Goal: Task Accomplishment & Management: Use online tool/utility

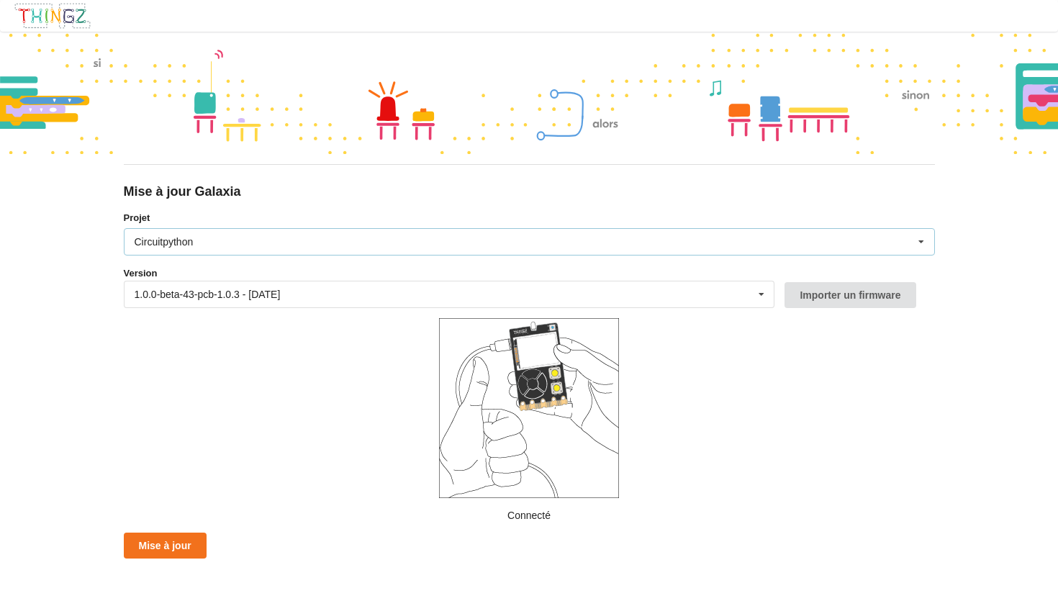
click at [917, 242] on icon at bounding box center [921, 242] width 22 height 27
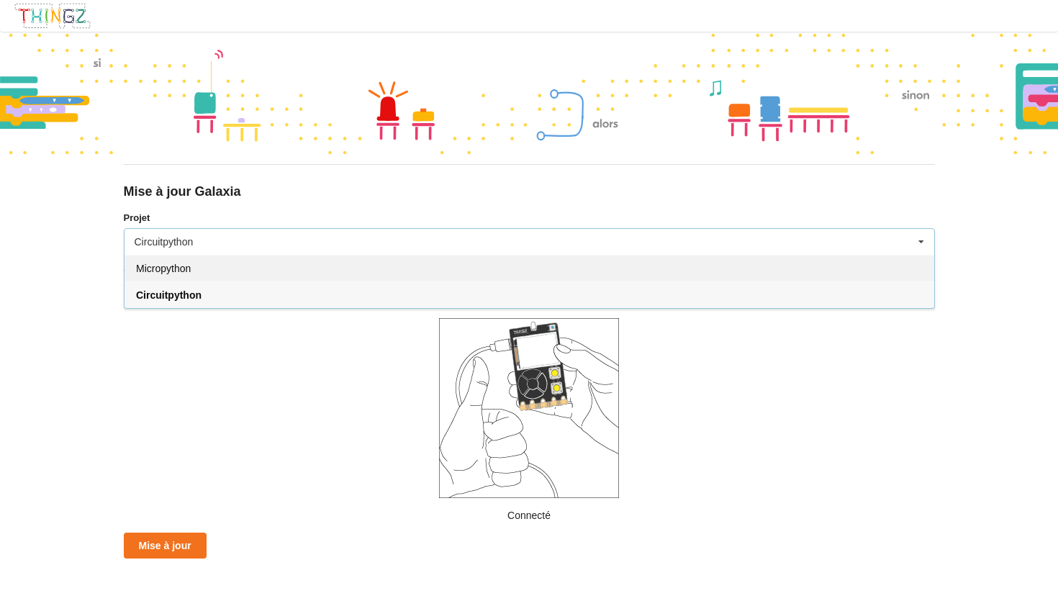
click at [460, 272] on div "Micropython" at bounding box center [530, 268] width 810 height 27
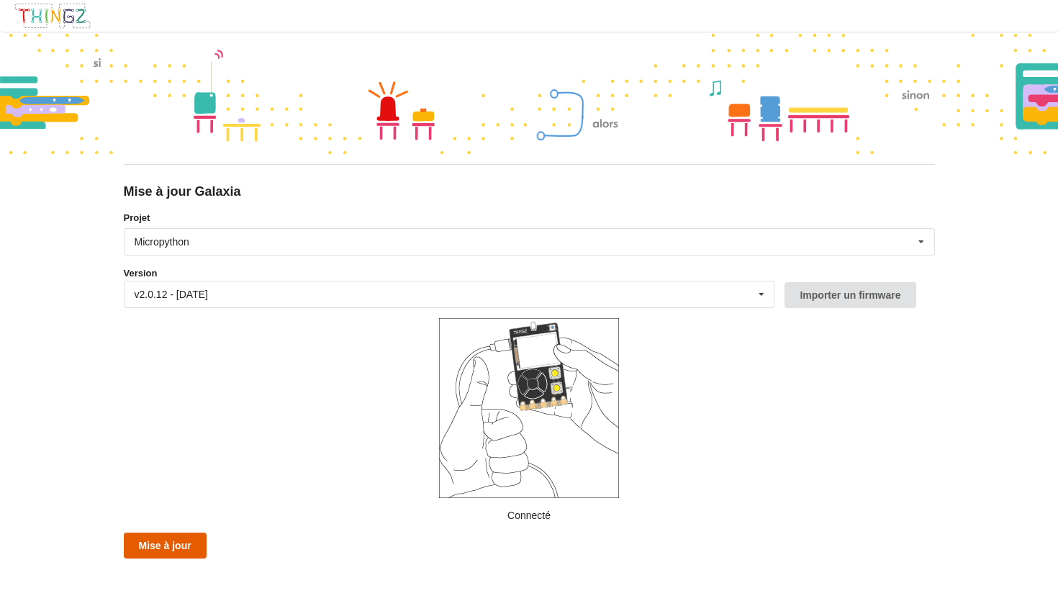
click at [183, 544] on button "Mise à jour" at bounding box center [165, 546] width 83 height 26
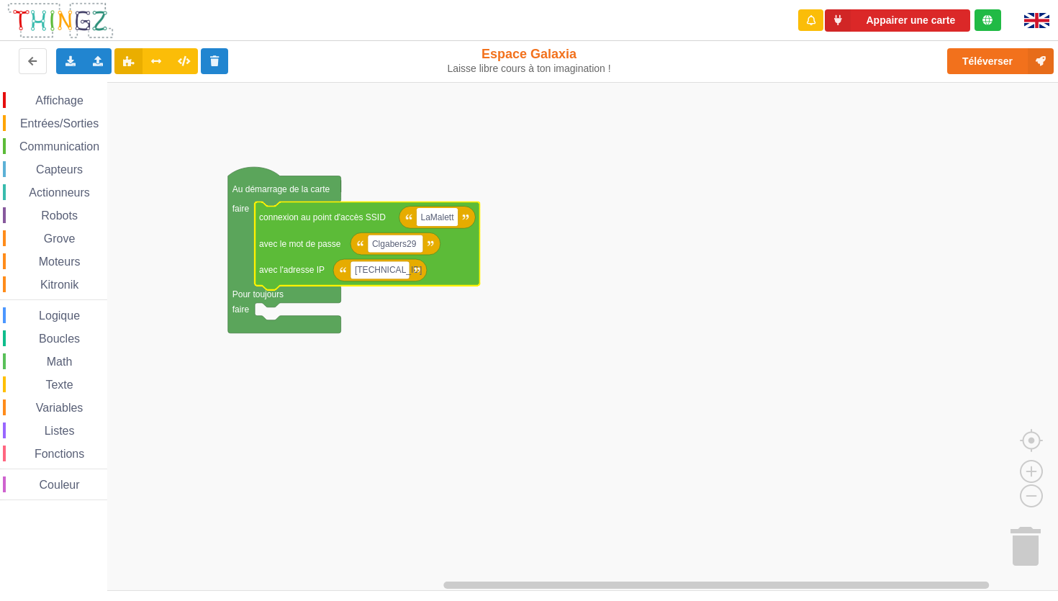
type input "LaMalette"
click at [412, 240] on text "Clgabers29" at bounding box center [394, 244] width 45 height 10
type input "LaMalette"
click at [58, 148] on span "Communication" at bounding box center [59, 146] width 84 height 12
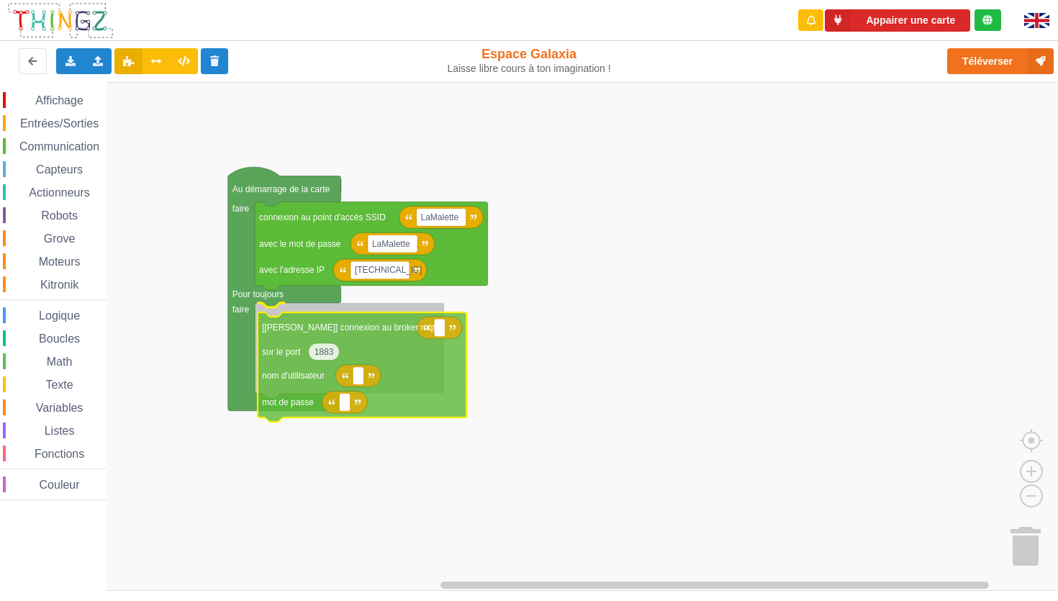
click at [425, 379] on div "Affichage Entrées/Sorties Communication Capteurs Actionneurs Robots Grove Moteu…" at bounding box center [534, 336] width 1068 height 509
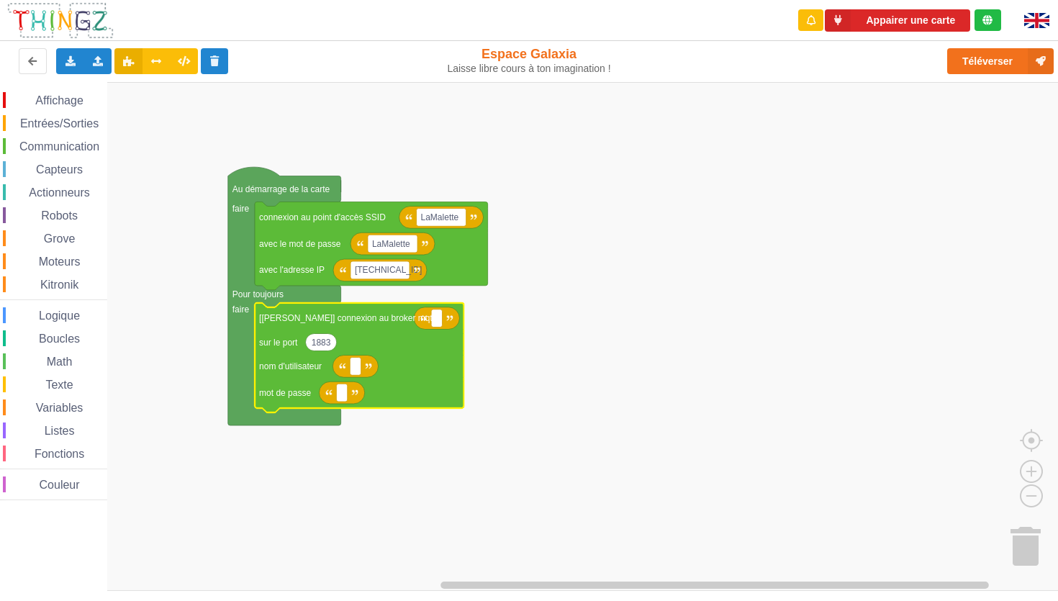
click at [61, 149] on span "Communication" at bounding box center [59, 146] width 84 height 12
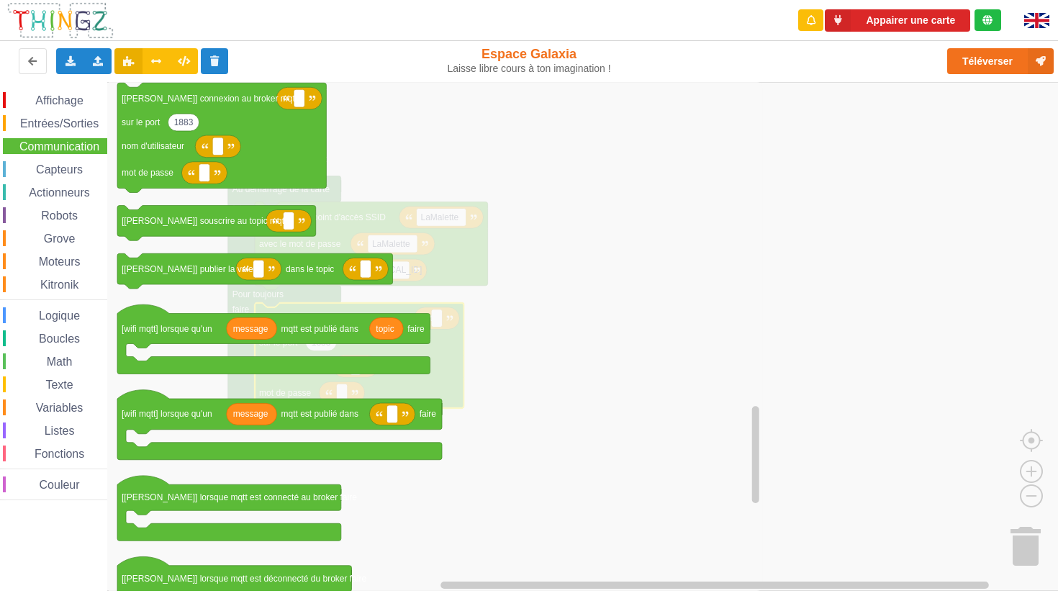
click at [869, 374] on rect "Espace de travail de Blocky" at bounding box center [534, 336] width 1068 height 509
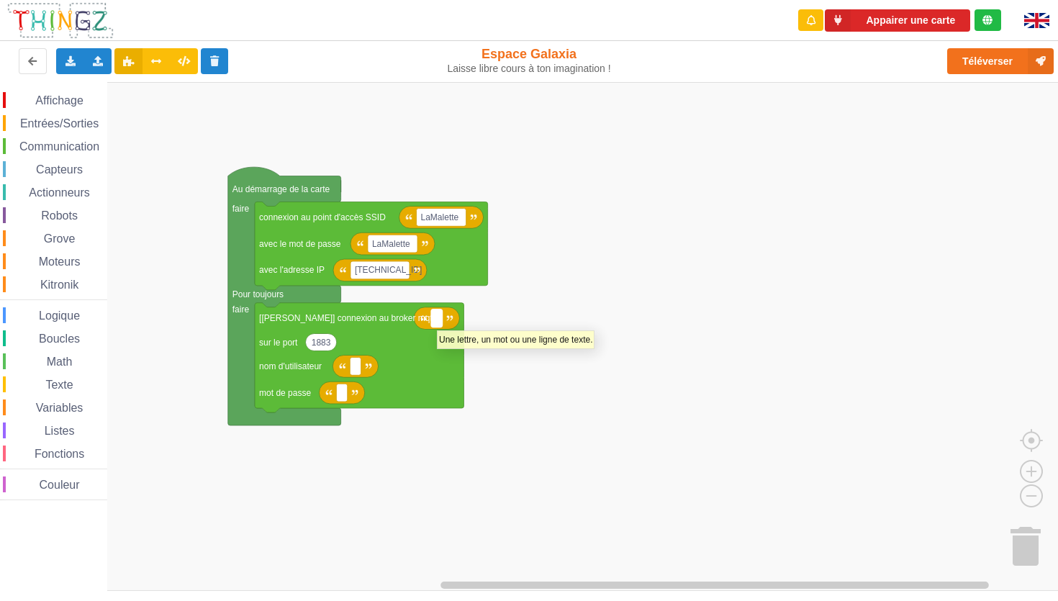
click at [438, 321] on rect "Espace de travail de Blocky" at bounding box center [436, 318] width 11 height 18
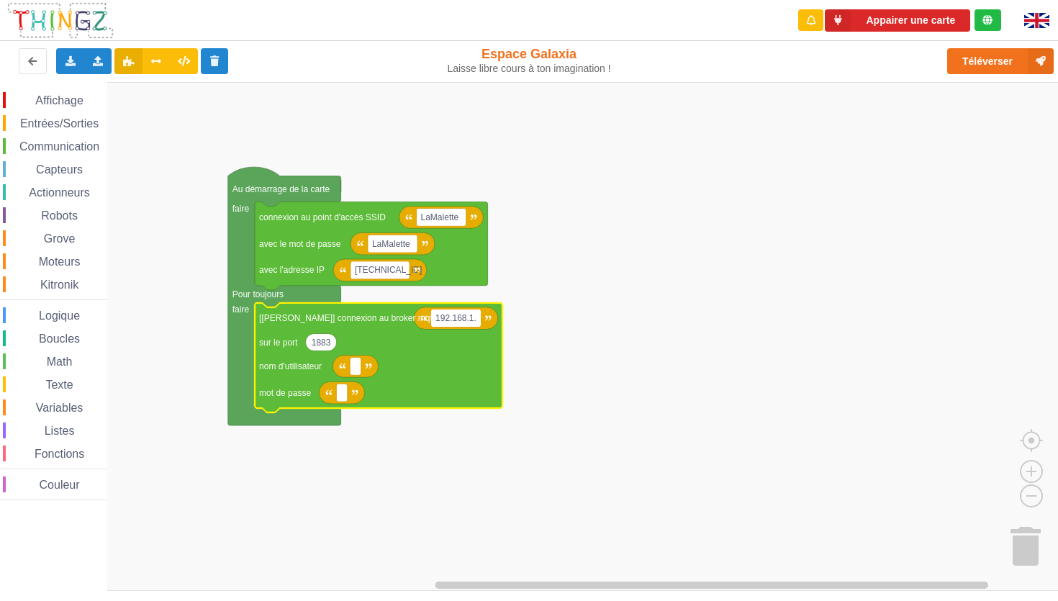
type input "[TECHNICAL_ID]"
click at [355, 369] on text "Espace de travail de Blocky" at bounding box center [355, 366] width 2 height 10
type input "prof"
click at [340, 392] on text "Espace de travail de Blocky" at bounding box center [341, 393] width 2 height 10
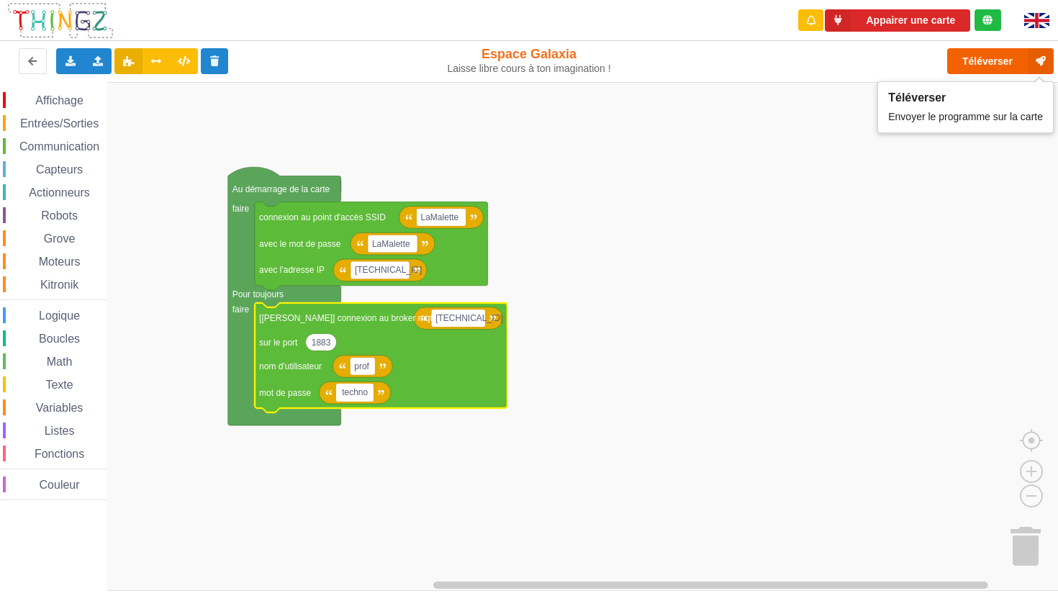
type input "techno"
click at [977, 60] on button "Téléverser" at bounding box center [1000, 61] width 107 height 26
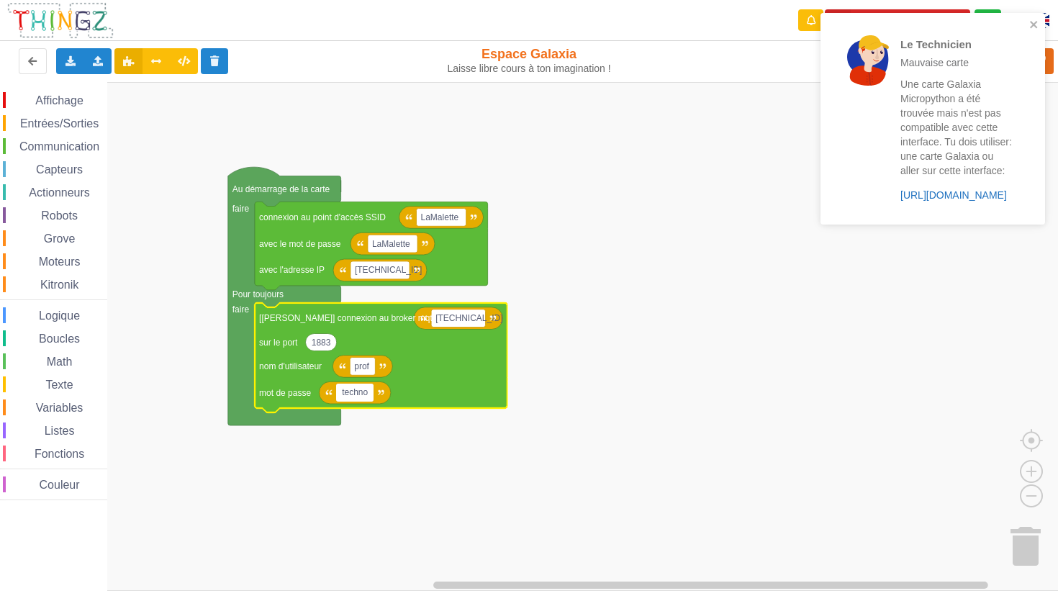
click at [929, 201] on link "https://play.thingz.co/galaxia-micropython" at bounding box center [953, 195] width 107 height 12
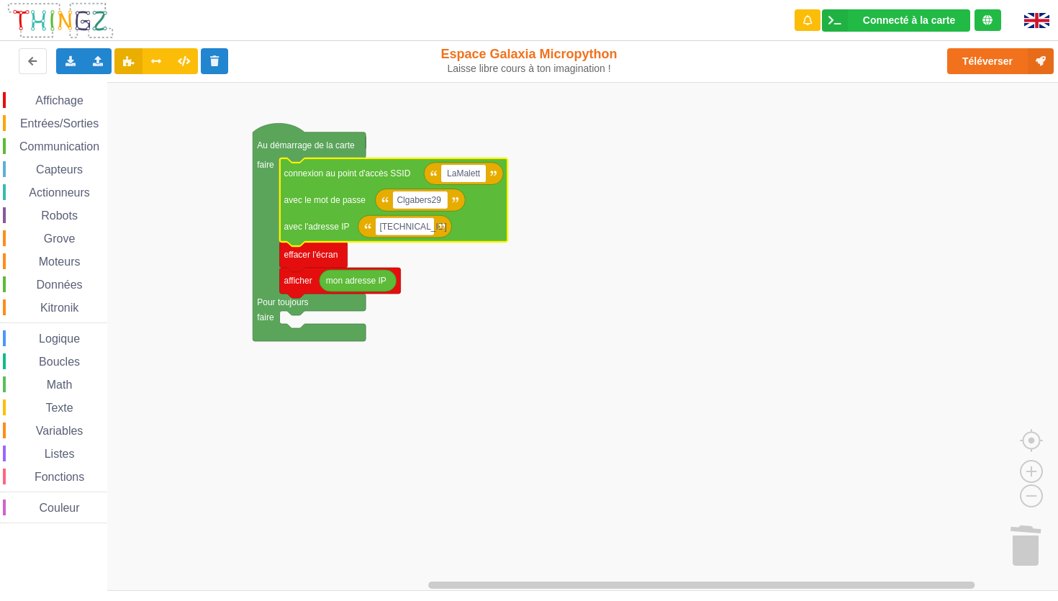
type input "LaMalette"
click at [430, 198] on text "Clgabers29" at bounding box center [419, 200] width 45 height 10
type input "LaMalette"
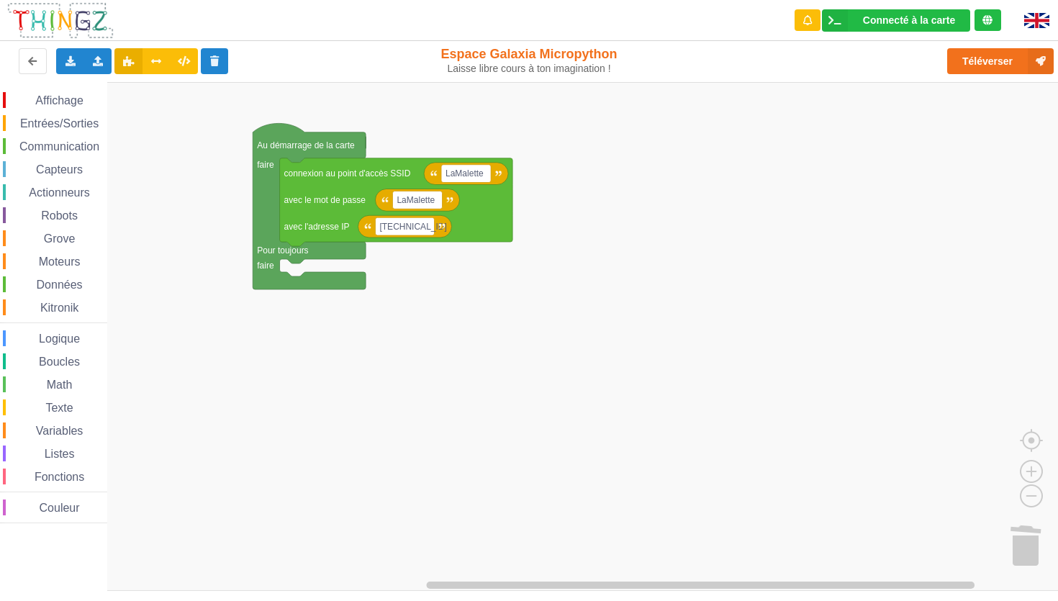
click at [58, 144] on span "Communication" at bounding box center [59, 146] width 84 height 12
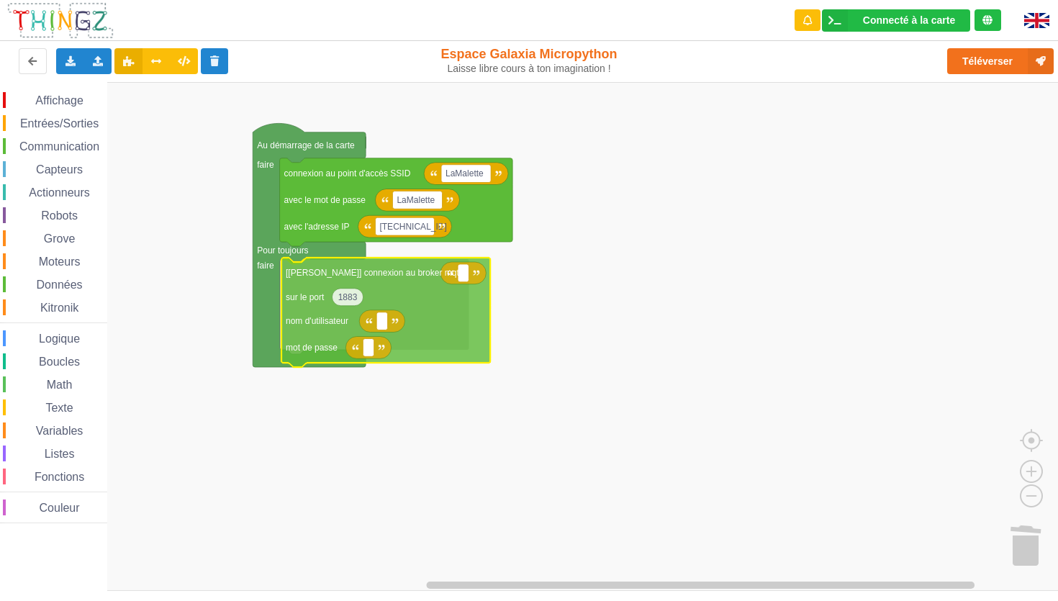
click at [312, 329] on div "Affichage Entrées/Sorties Communication Capteurs Actionneurs Robots Grove Moteu…" at bounding box center [534, 336] width 1068 height 509
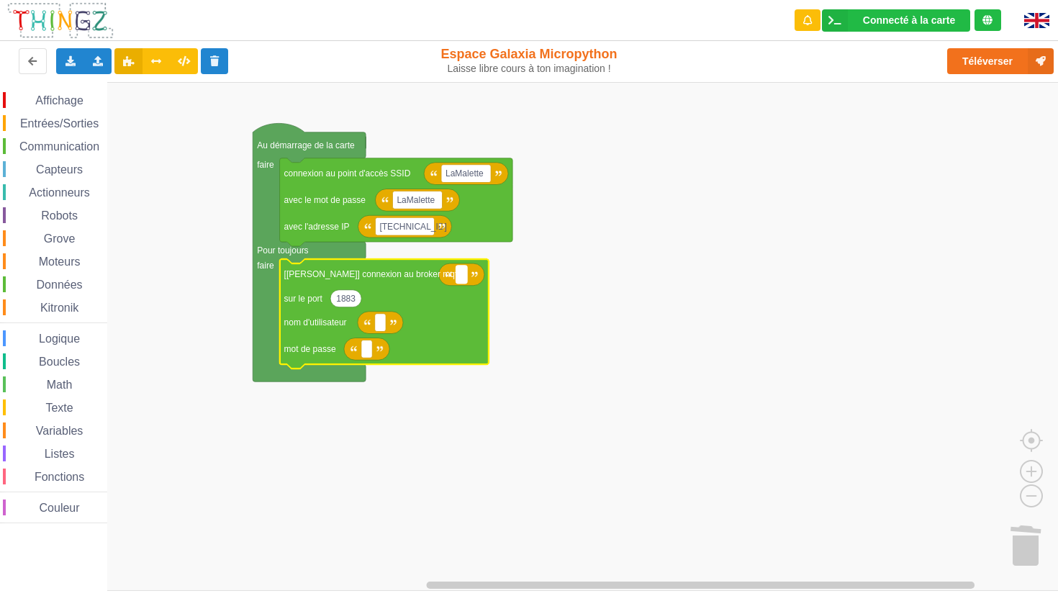
click at [464, 278] on rect "Espace de travail de Blocky" at bounding box center [461, 275] width 11 height 18
type input "[TECHNICAL_ID]"
click at [386, 325] on rect "Espace de travail de Blocky" at bounding box center [380, 323] width 11 height 18
type input "prof"
click at [368, 351] on rect "Espace de travail de Blocky" at bounding box center [366, 349] width 11 height 18
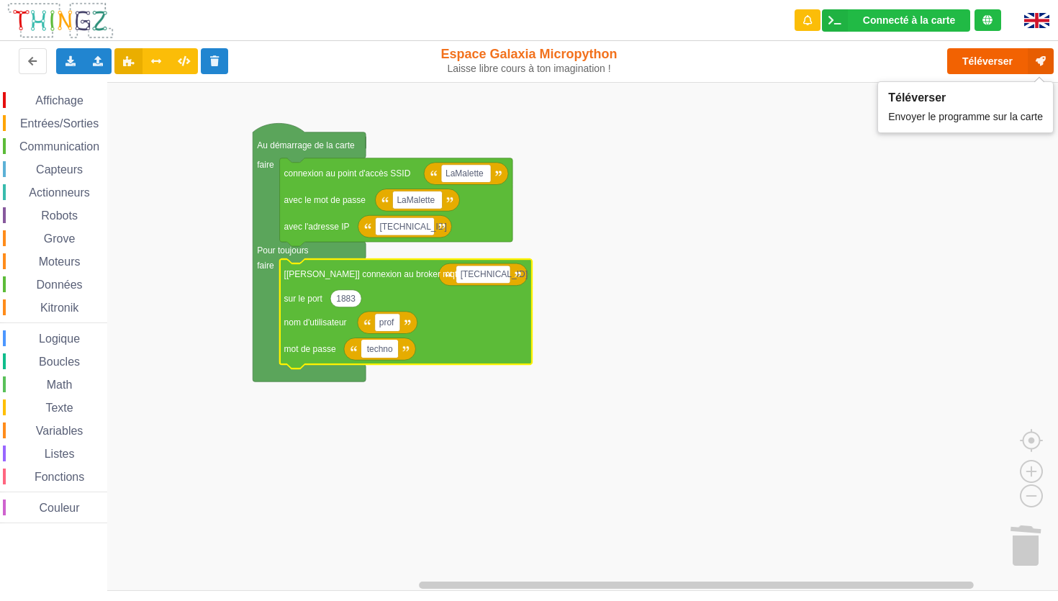
type input "techno"
click at [992, 58] on button "Téléverser" at bounding box center [1000, 61] width 107 height 26
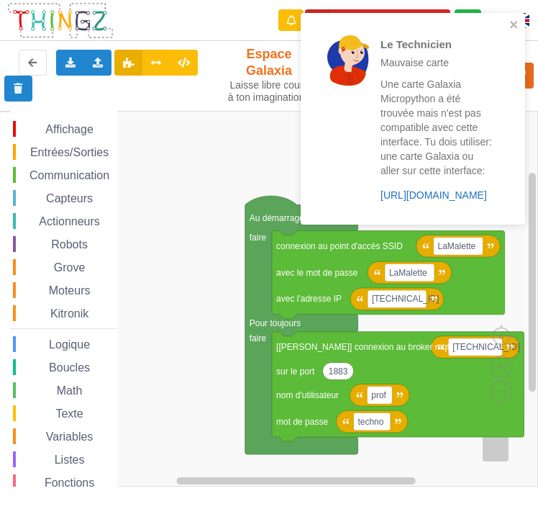
click at [419, 201] on link "https://play.thingz.co/galaxia-micropython" at bounding box center [434, 195] width 107 height 12
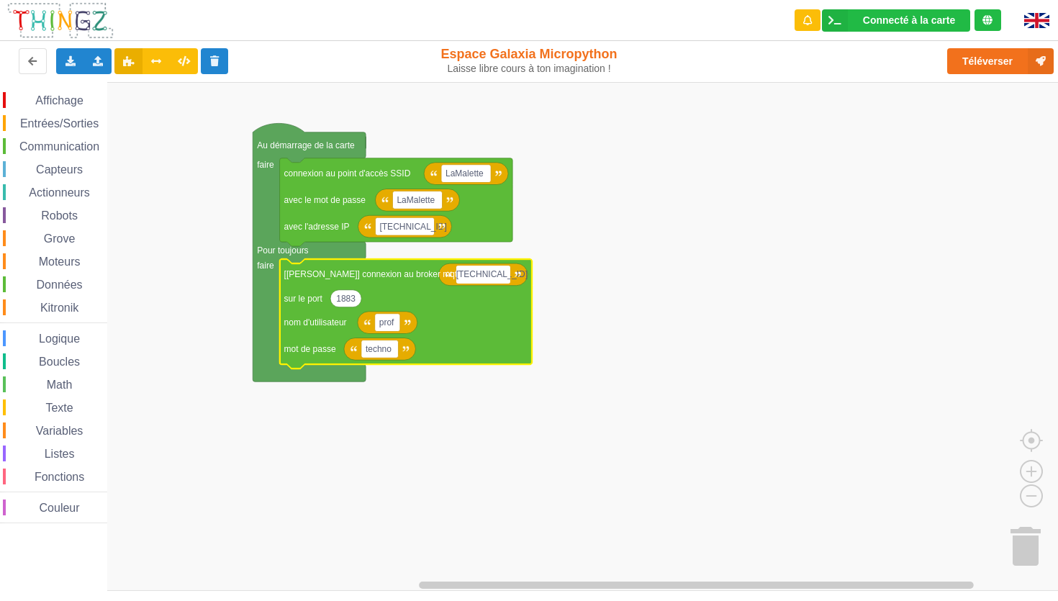
click at [502, 278] on input "[TECHNICAL_ID]" at bounding box center [483, 275] width 54 height 18
type input "[TECHNICAL_ID]"
click at [538, 384] on rect "Espace de travail de Blocky" at bounding box center [534, 336] width 1068 height 509
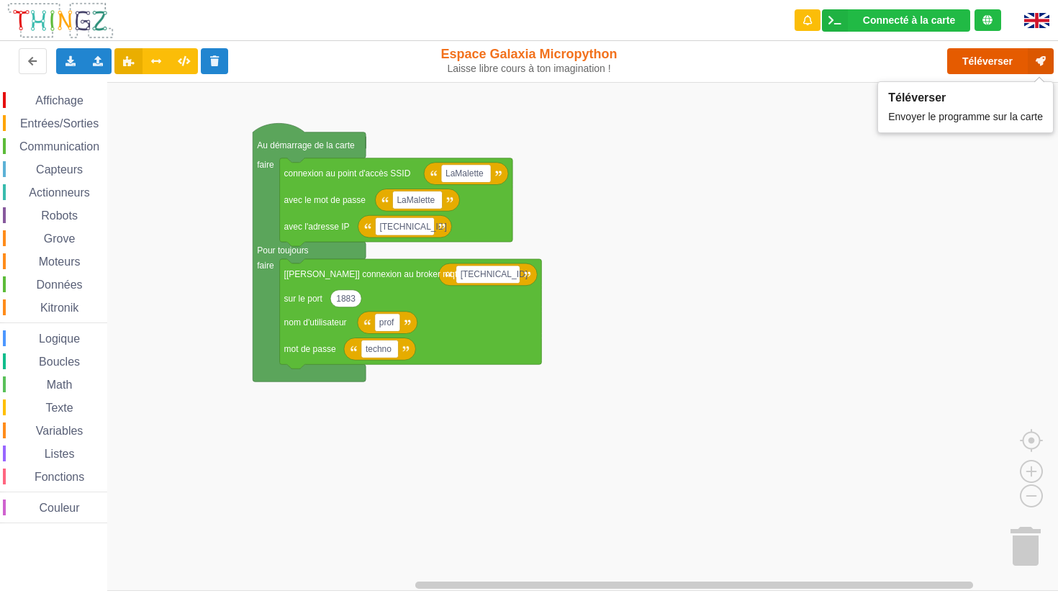
click at [538, 63] on button "Téléverser" at bounding box center [1000, 61] width 107 height 26
click at [81, 150] on span "Communication" at bounding box center [59, 146] width 84 height 12
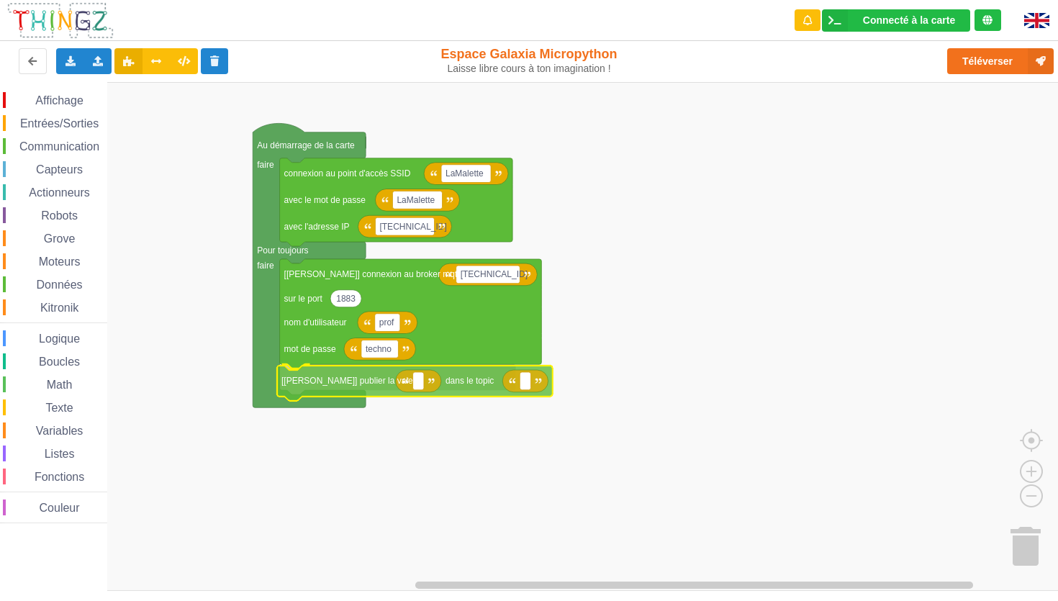
click at [343, 386] on div "Affichage Entrées/Sorties Communication Capteurs Actionneurs Robots Grove Moteu…" at bounding box center [534, 336] width 1068 height 509
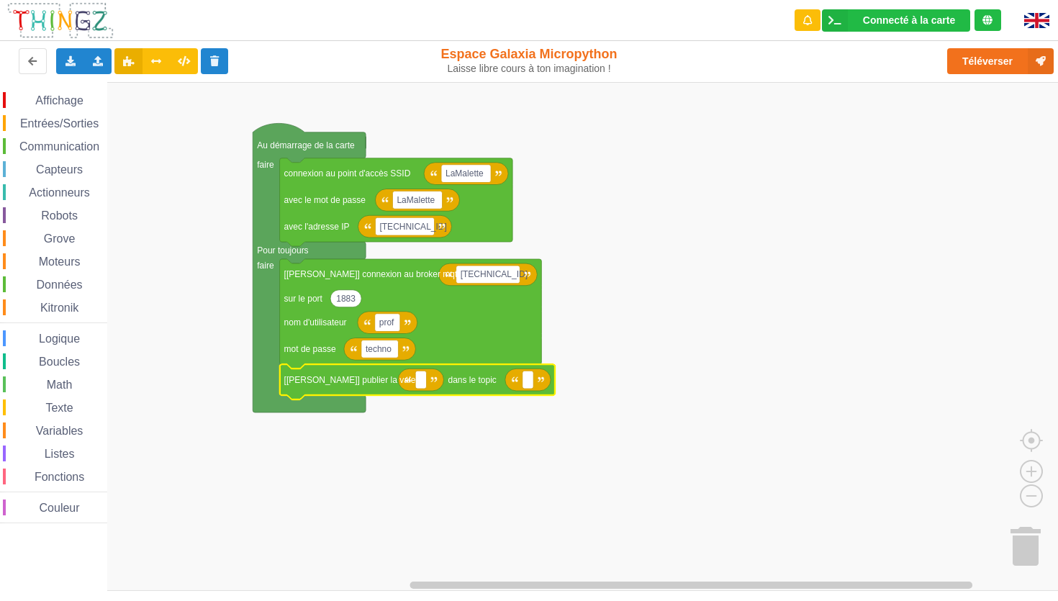
click at [55, 120] on span "Entrées/Sorties" at bounding box center [59, 123] width 83 height 12
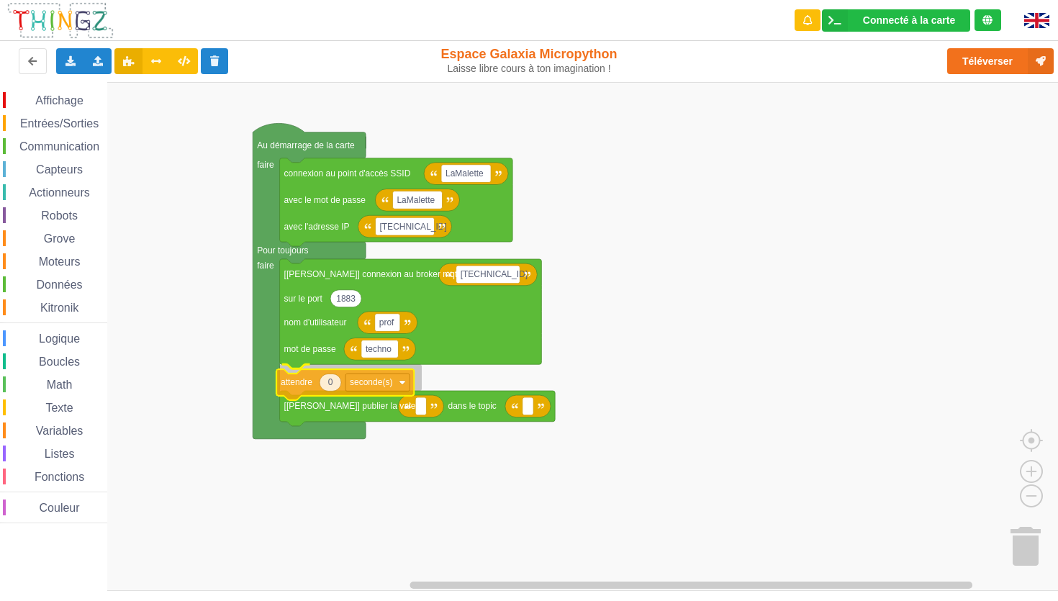
click at [300, 385] on div "Affichage Entrées/Sorties Communication Capteurs Actionneurs Robots Grove Moteu…" at bounding box center [534, 336] width 1068 height 509
click at [330, 382] on icon "Espace de travail de Blocky" at bounding box center [334, 377] width 22 height 17
type input "1"
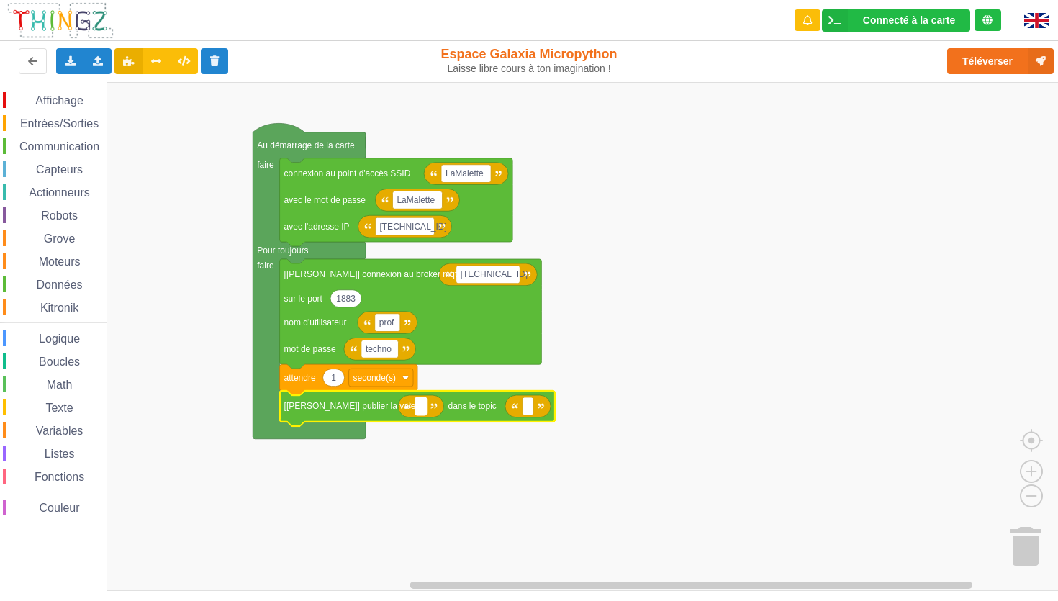
click at [417, 405] on rect "Espace de travail de Blocky" at bounding box center [420, 406] width 11 height 18
type input "l"
click at [525, 410] on rect "Espace de travail de Blocky" at bounding box center [527, 406] width 11 height 18
type input "lumiere"
click at [498, 494] on rect "Espace de travail de Blocky" at bounding box center [534, 336] width 1068 height 509
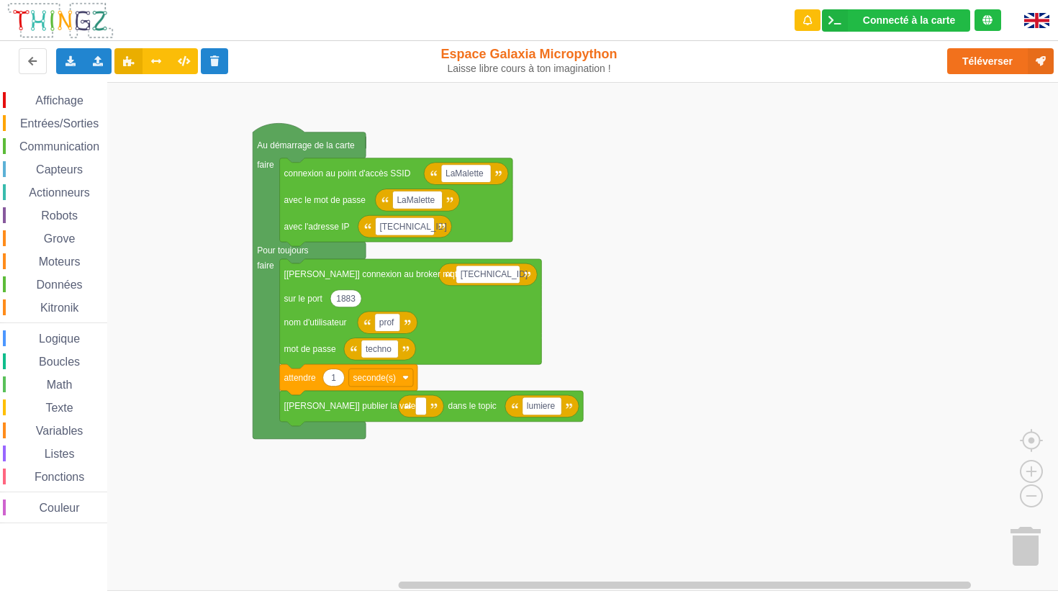
click at [57, 172] on span "Capteurs" at bounding box center [59, 169] width 51 height 12
click at [435, 410] on div "Affichage Entrées/Sorties Communication Capteurs Actionneurs Robots Grove Moteu…" at bounding box center [534, 336] width 1068 height 509
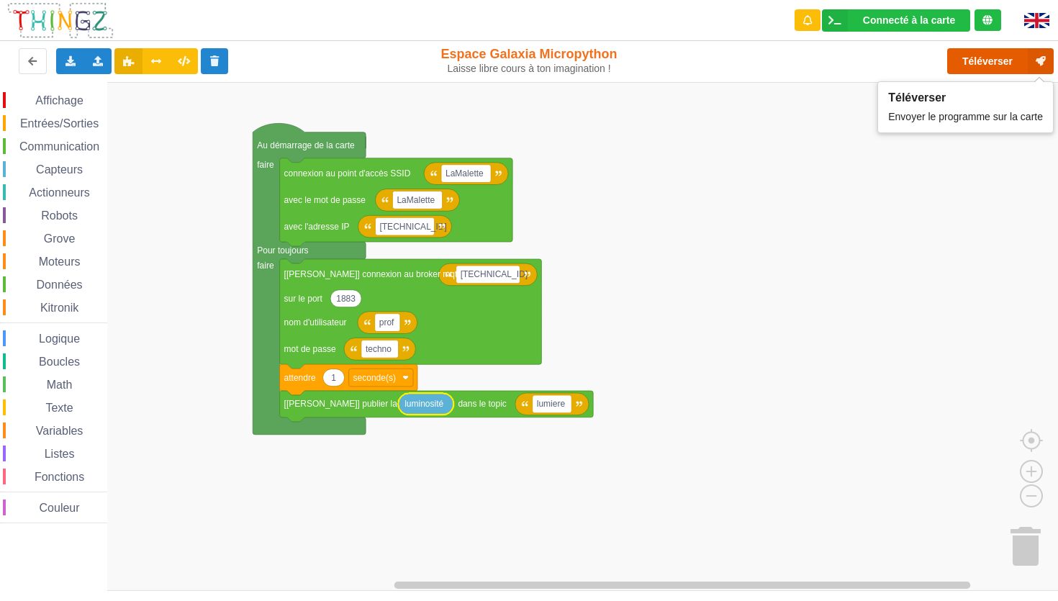
click at [538, 60] on button "Téléverser" at bounding box center [1000, 61] width 107 height 26
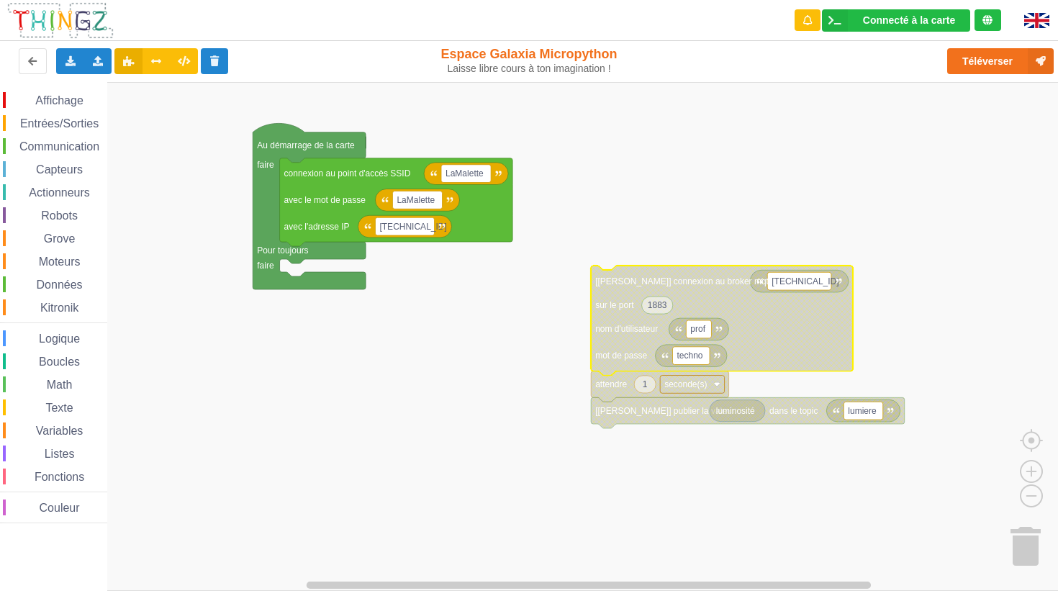
click at [43, 148] on span "Communication" at bounding box center [59, 146] width 84 height 12
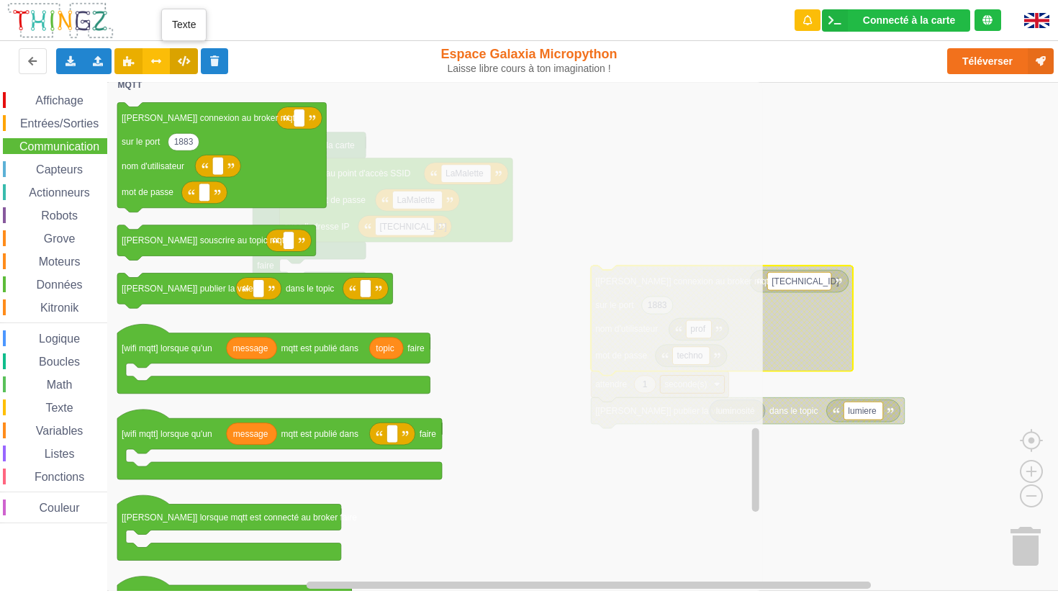
click at [182, 59] on icon at bounding box center [184, 60] width 12 height 9
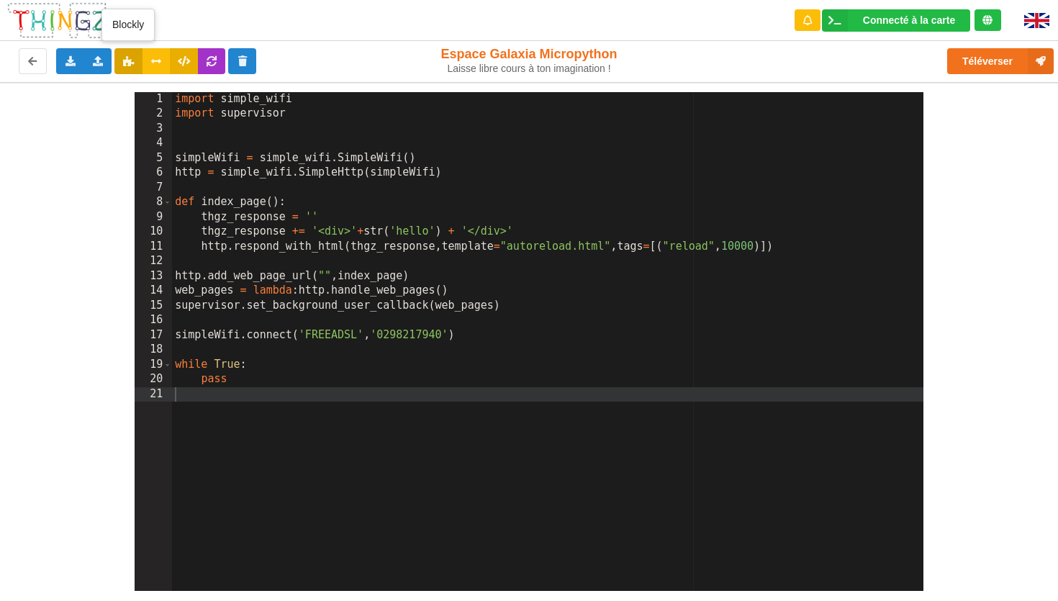
click at [122, 63] on icon at bounding box center [128, 60] width 12 height 9
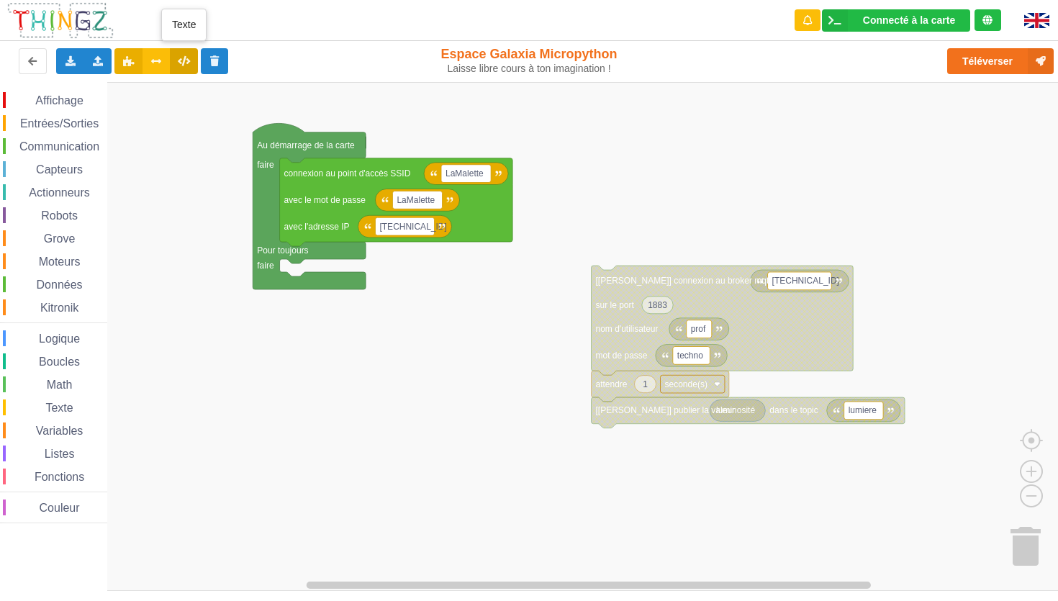
click at [184, 60] on icon at bounding box center [184, 60] width 12 height 9
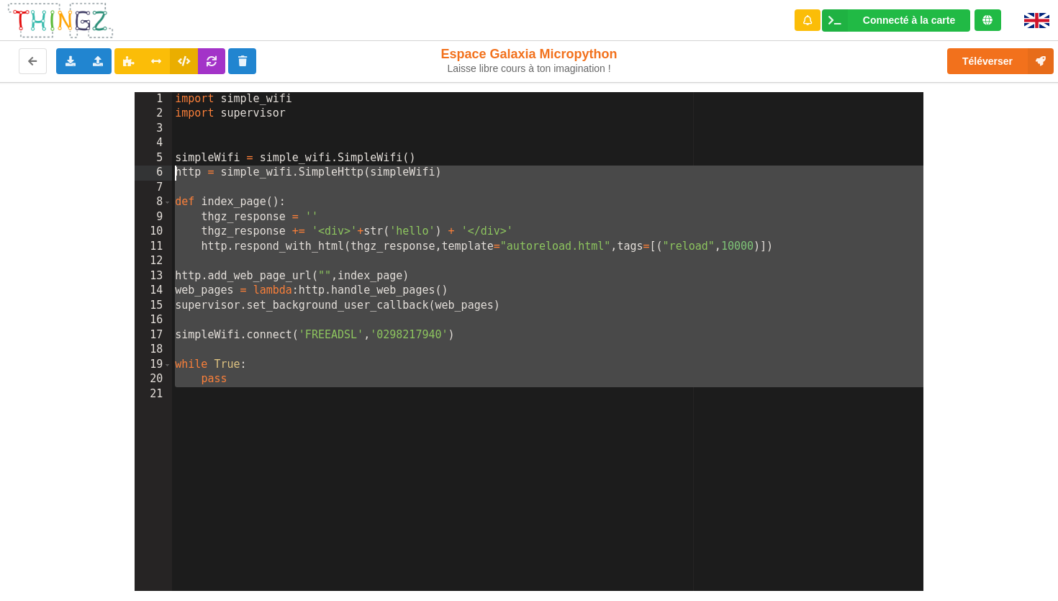
drag, startPoint x: 189, startPoint y: 407, endPoint x: 152, endPoint y: 160, distance: 248.9
click at [152, 160] on div "1 2 3 4 5 6 7 8 9 10 11 12 13 14 15 16 17 18 19 20 21 import simple_wifi import…" at bounding box center [529, 341] width 789 height 499
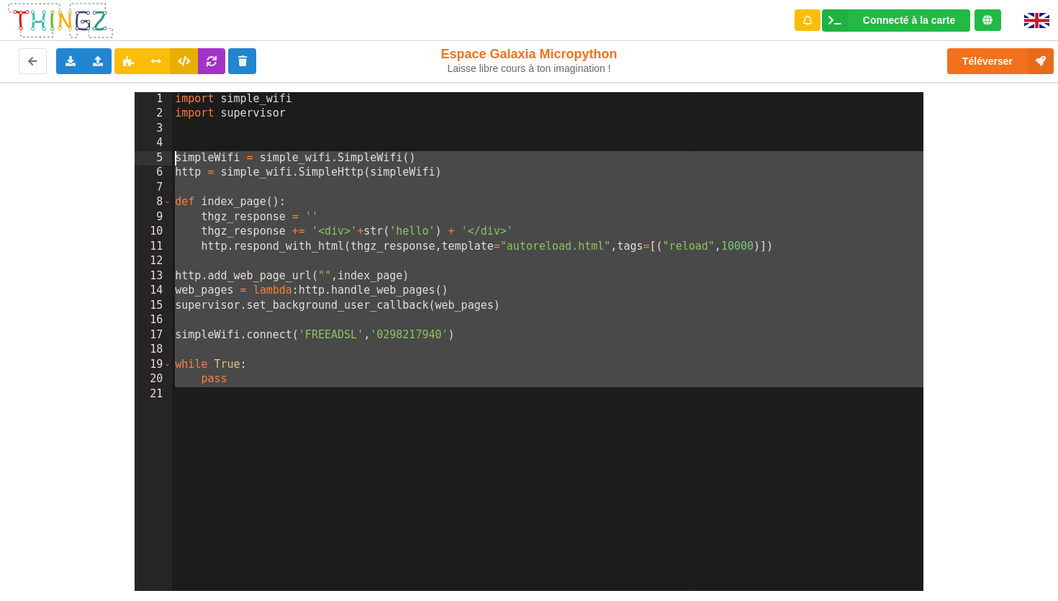
click at [175, 100] on div "import simple_wifi import supervisor simpleWifi = simple_wifi . SimpleWifi ( ) …" at bounding box center [547, 356] width 751 height 528
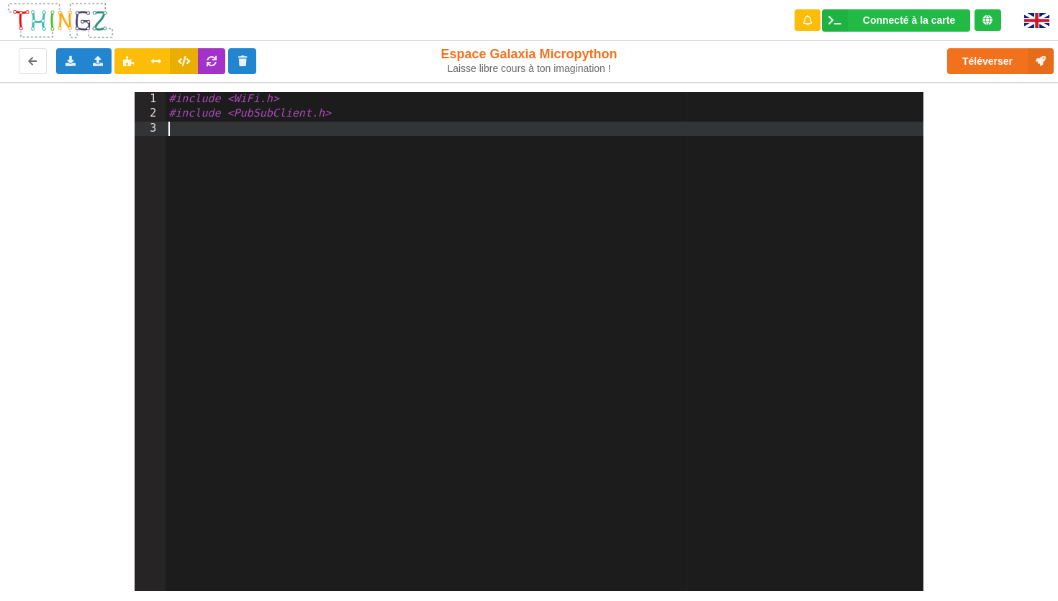
click at [538, 175] on div "#include <WiFi.h> #include <PubSubClient.h>" at bounding box center [545, 356] width 758 height 528
click at [182, 103] on div "#include <WiFi.h> #include <PubSubClient.h>" at bounding box center [545, 356] width 758 height 528
click at [204, 132] on div "include < WiFi . h > include < PubSubClient . h >" at bounding box center [545, 356] width 758 height 528
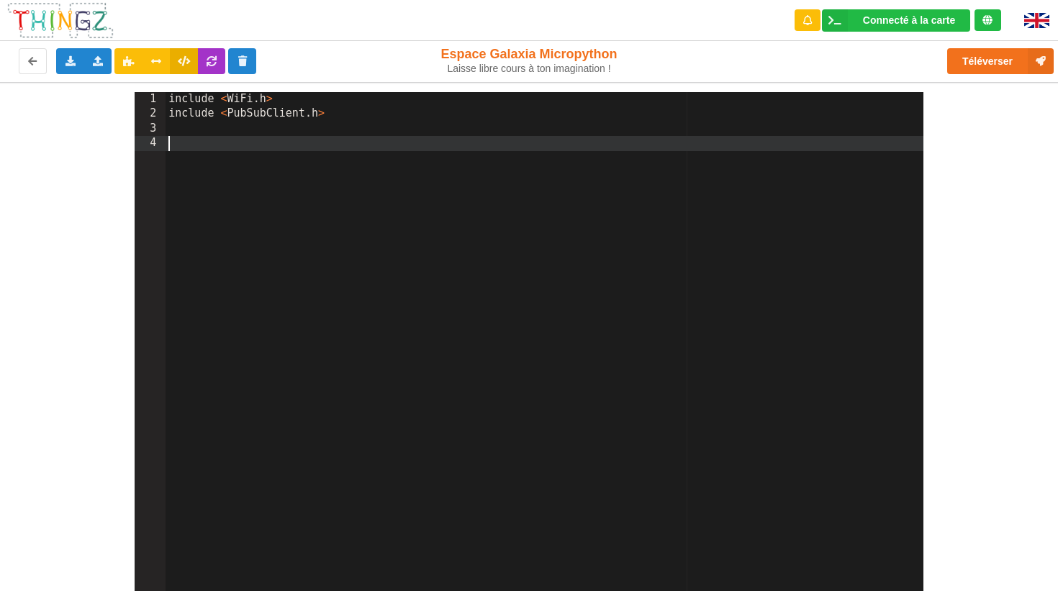
click at [204, 132] on div "include < WiFi . h > include < PubSubClient . h >" at bounding box center [545, 356] width 758 height 528
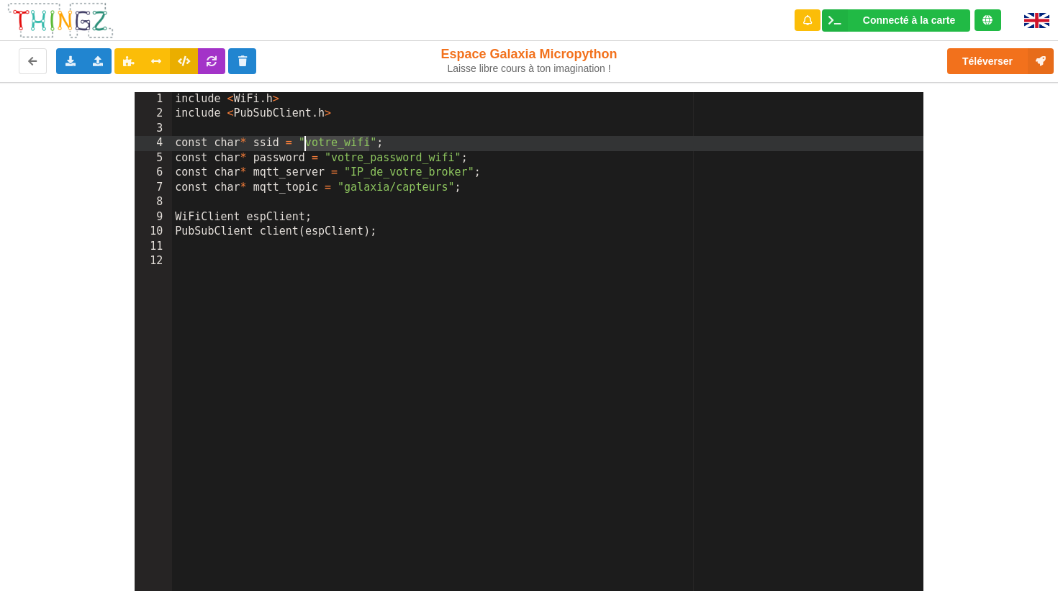
drag, startPoint x: 368, startPoint y: 143, endPoint x: 307, endPoint y: 141, distance: 61.2
click at [307, 141] on div "include < WiFi . h > include < PubSubClient . h > const char * ssid = "votre_wi…" at bounding box center [547, 356] width 751 height 528
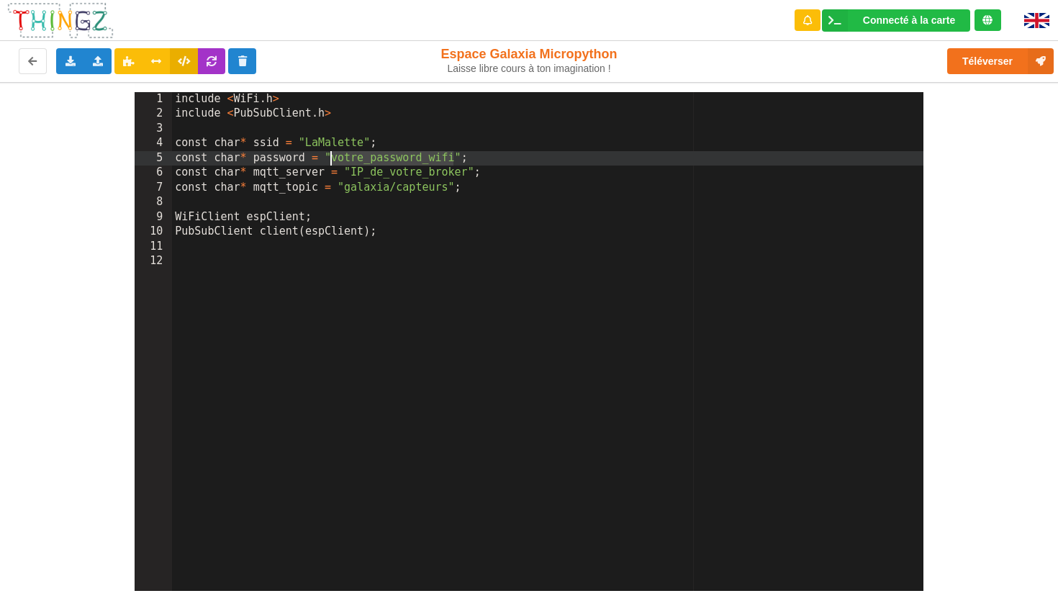
drag, startPoint x: 452, startPoint y: 158, endPoint x: 332, endPoint y: 156, distance: 119.5
click at [332, 156] on div "include < WiFi . h > include < PubSubClient . h > const char * ssid = "LaMalett…" at bounding box center [547, 356] width 751 height 528
click at [357, 171] on div "include < WiFi . h > include < PubSubClient . h > const char * ssid = "LaMalett…" at bounding box center [547, 356] width 751 height 528
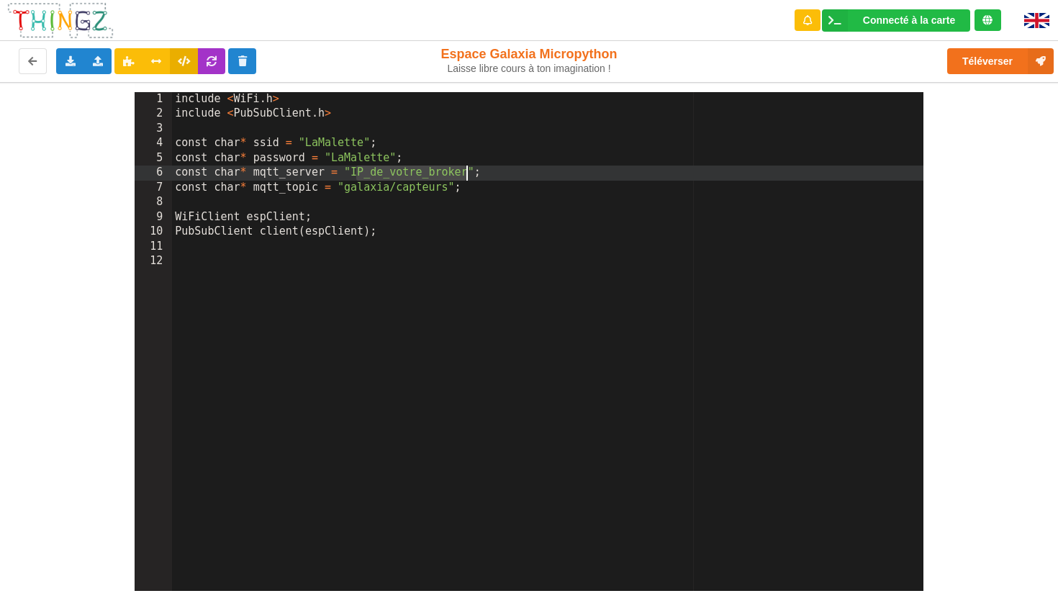
drag, startPoint x: 353, startPoint y: 174, endPoint x: 463, endPoint y: 173, distance: 110.1
click at [463, 174] on div "include < WiFi . h > include < PubSubClient . h > const char * ssid = "LaMalett…" at bounding box center [547, 356] width 751 height 528
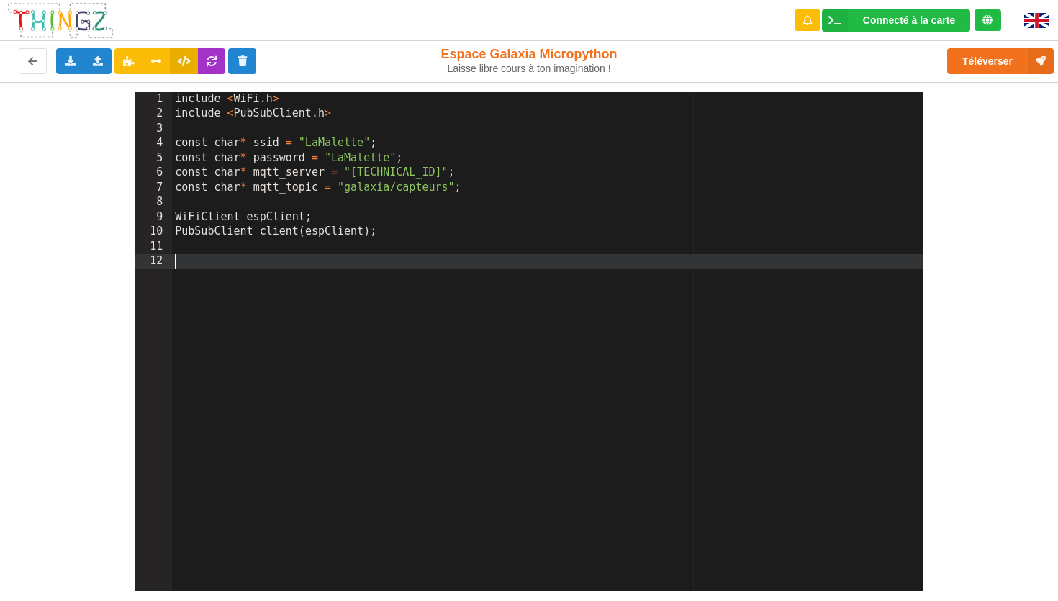
click at [259, 281] on div "include < WiFi . h > include < PubSubClient . h > const char * ssid = "LaMalett…" at bounding box center [547, 356] width 751 height 528
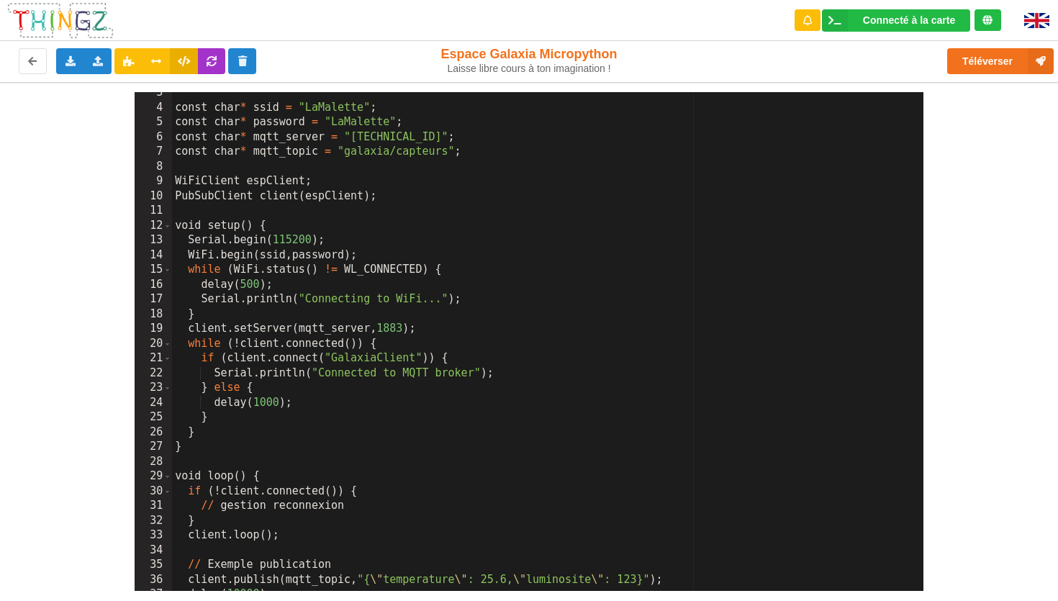
scroll to position [76, 0]
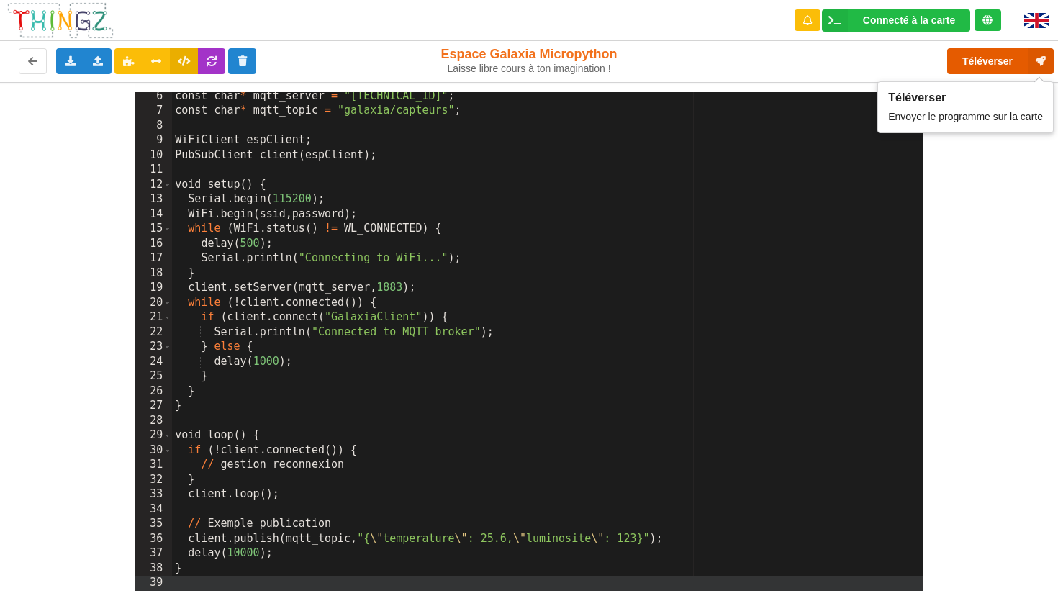
click at [538, 61] on button "Téléverser" at bounding box center [1000, 61] width 107 height 26
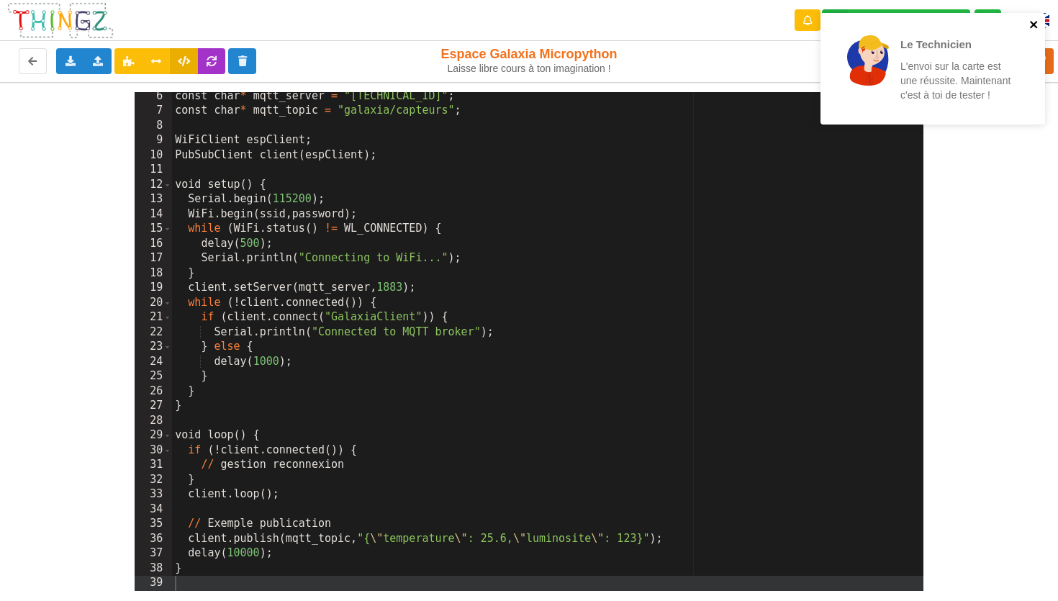
click at [538, 25] on icon "close" at bounding box center [1033, 24] width 7 height 7
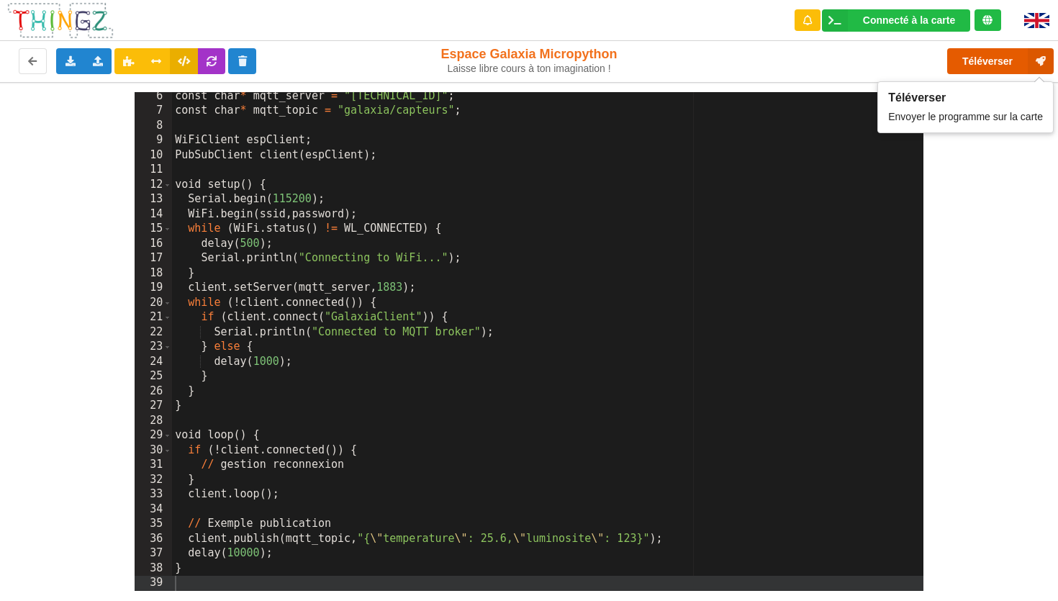
click at [538, 59] on button "Téléverser" at bounding box center [1000, 61] width 107 height 26
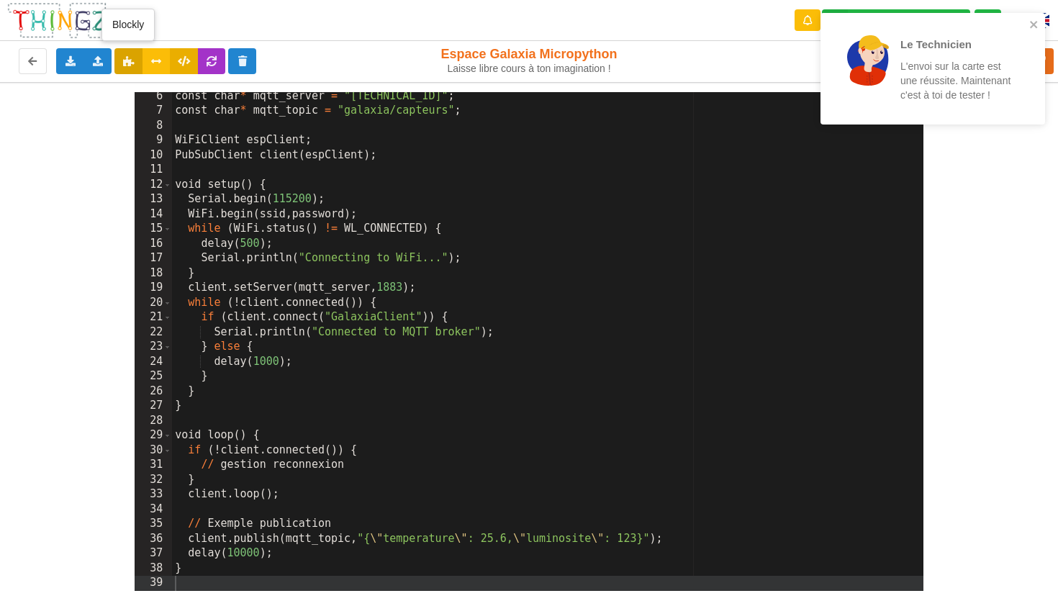
click at [128, 64] on icon at bounding box center [128, 60] width 12 height 9
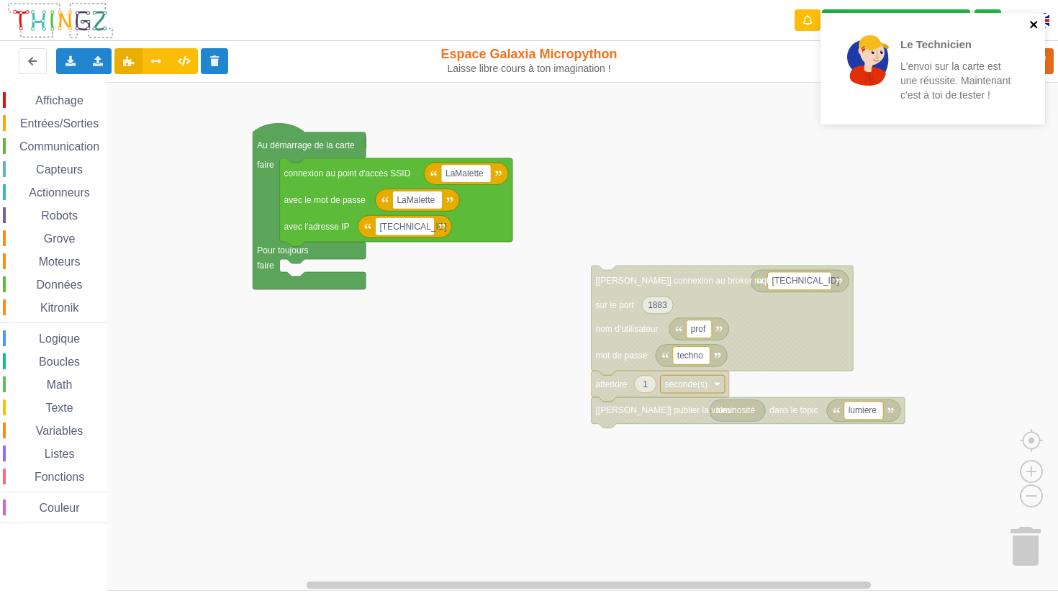
click at [538, 22] on icon "close" at bounding box center [1033, 24] width 7 height 7
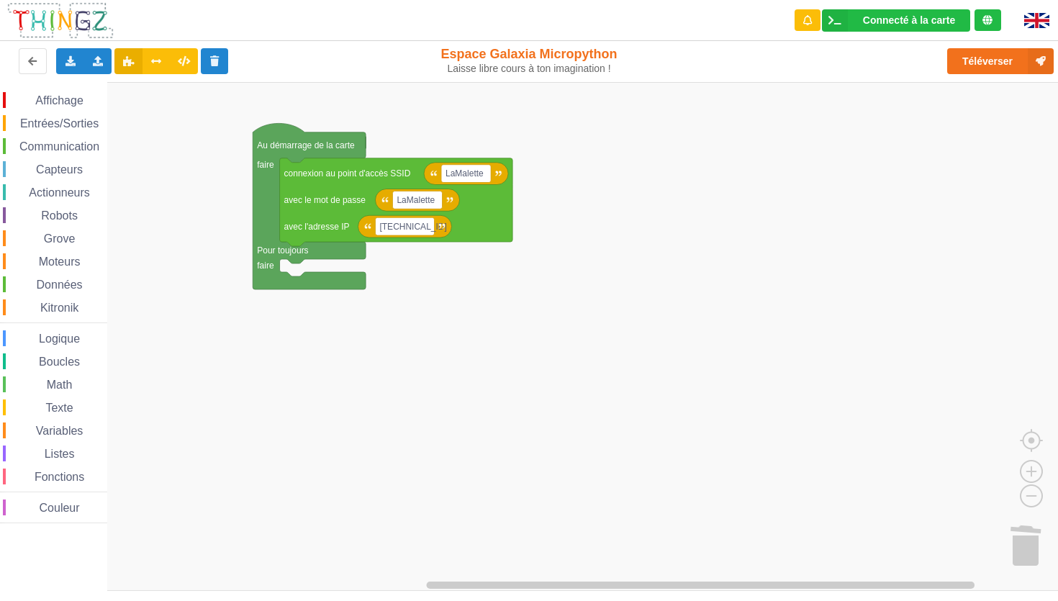
click at [71, 152] on span "Communication" at bounding box center [59, 146] width 84 height 12
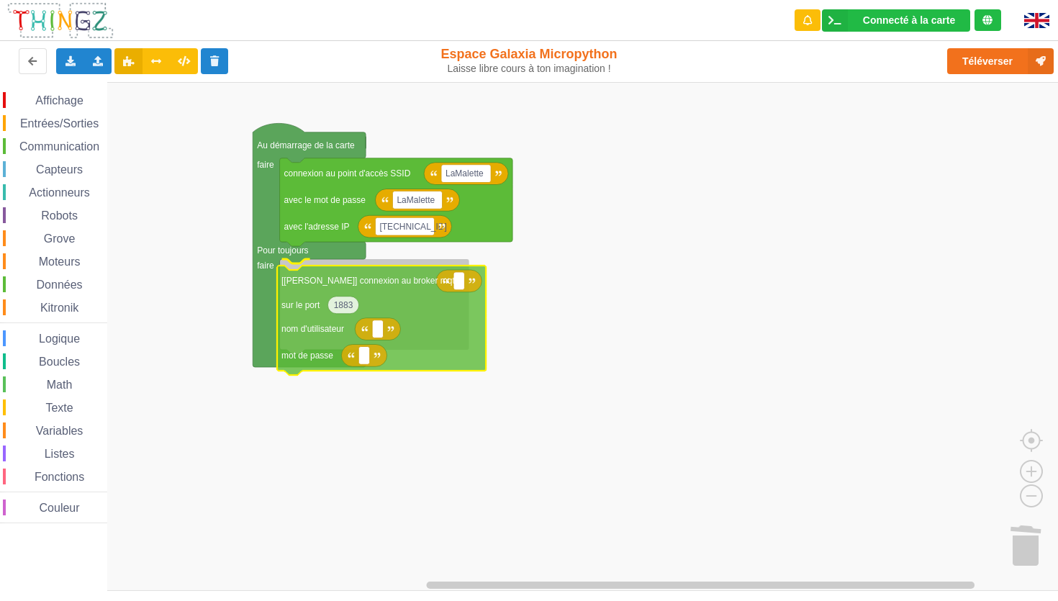
click at [369, 294] on div "Affichage Entrées/Sorties Communication Capteurs Actionneurs Robots Grove Moteu…" at bounding box center [534, 336] width 1068 height 509
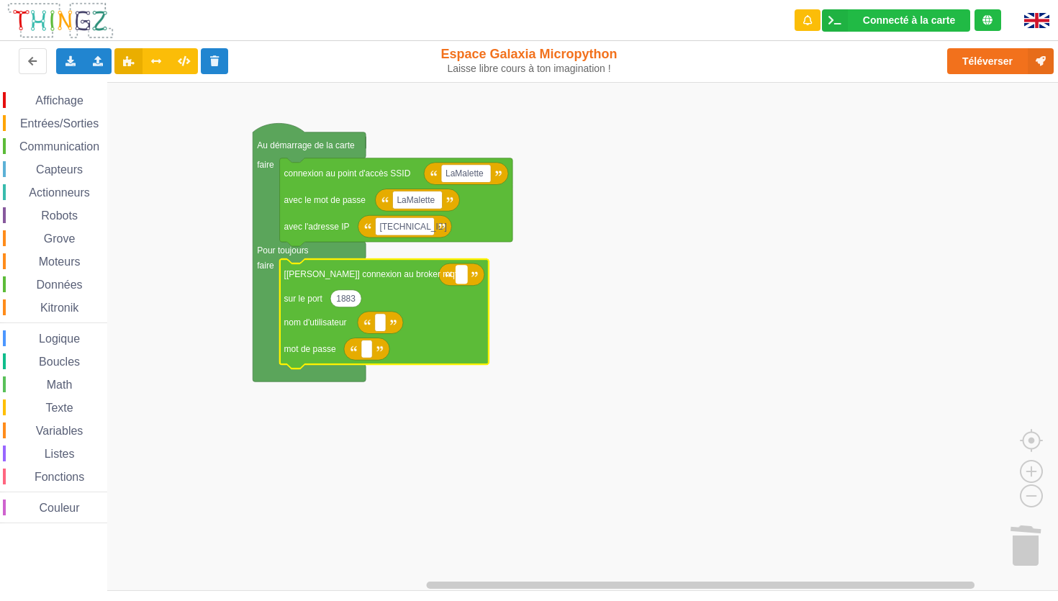
click at [463, 277] on rect "Espace de travail de Blocky" at bounding box center [461, 275] width 11 height 18
type input "[TECHNICAL_ID]"
click at [376, 324] on rect "Espace de travail de Blocky" at bounding box center [380, 323] width 11 height 18
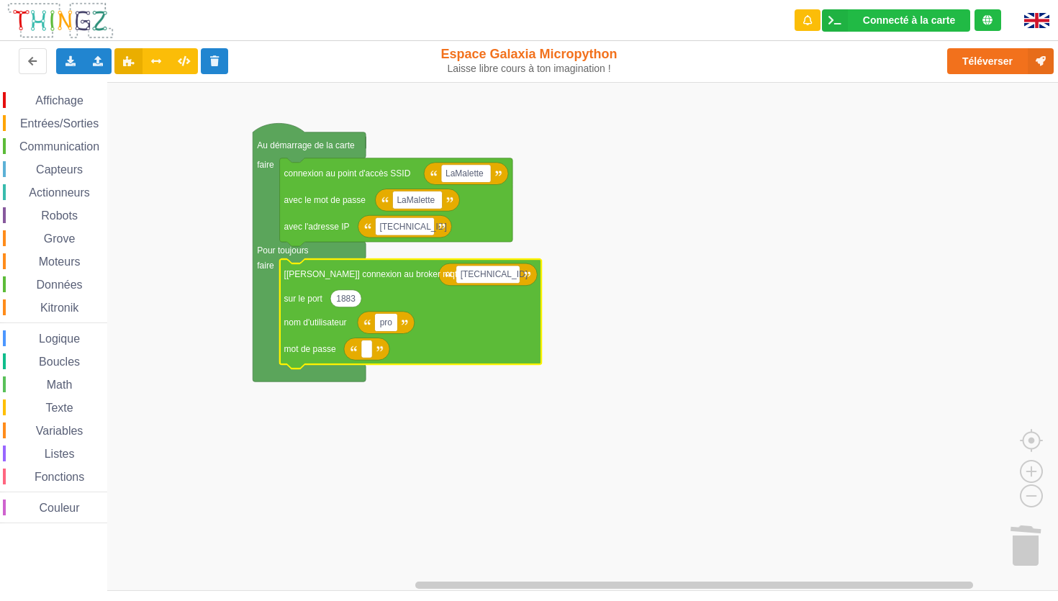
type input "prof"
click at [366, 350] on text "Espace de travail de Blocky" at bounding box center [367, 349] width 2 height 10
type input "techno"
click at [401, 420] on rect "Espace de travail de Blocky" at bounding box center [534, 336] width 1068 height 509
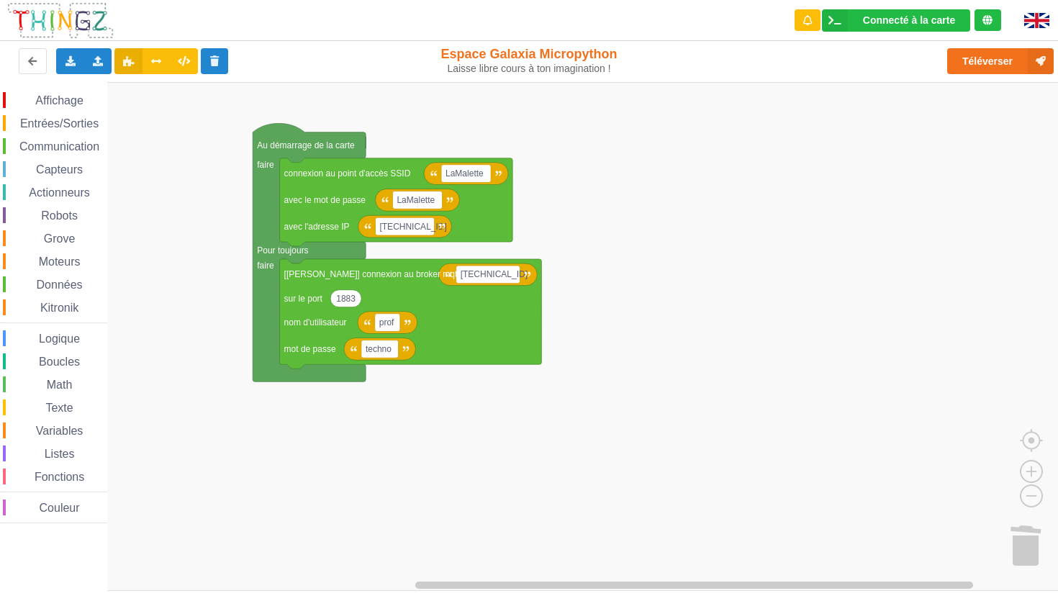
click at [60, 145] on span "Communication" at bounding box center [59, 146] width 84 height 12
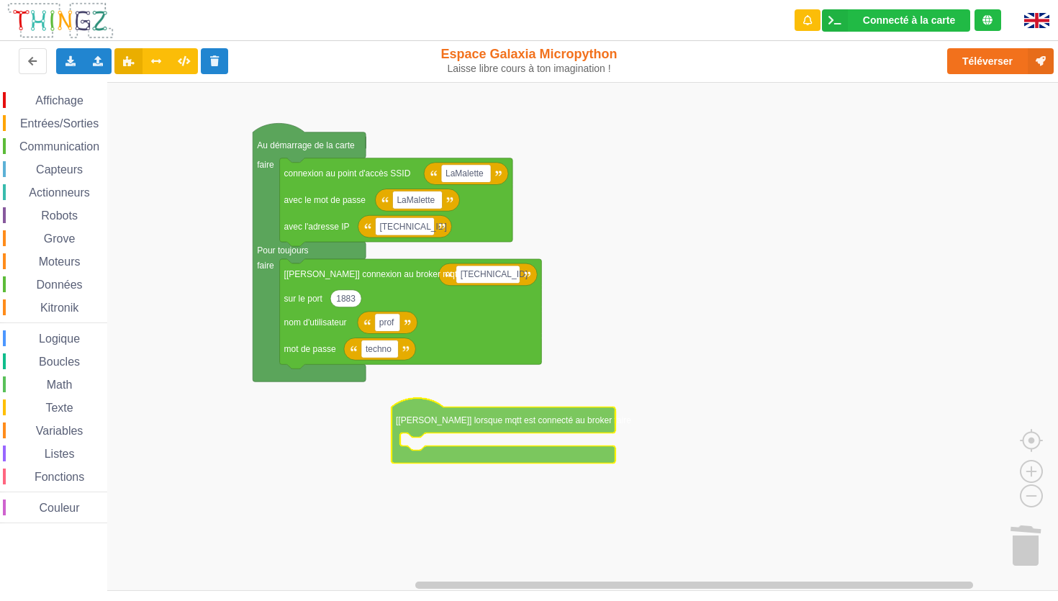
click at [538, 327] on div "Affichage Entrées/Sorties Communication Capteurs Actionneurs Robots Grove Moteu…" at bounding box center [534, 336] width 1068 height 509
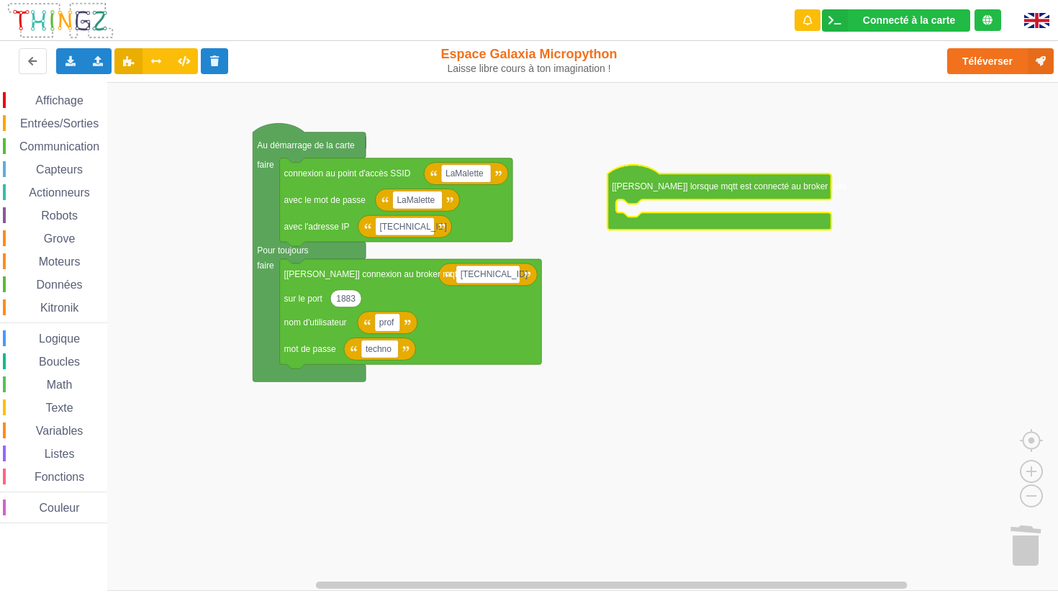
click at [64, 99] on span "Affichage" at bounding box center [59, 100] width 52 height 12
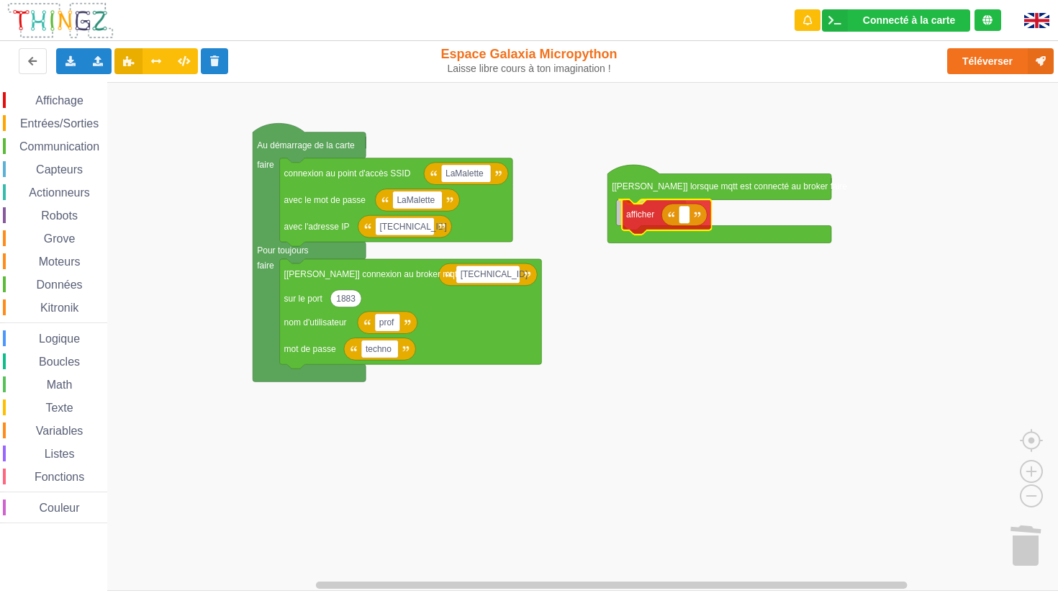
click at [538, 217] on div "Affichage Entrées/Sorties Communication Capteurs Actionneurs Robots Grove Moteu…" at bounding box center [534, 336] width 1068 height 509
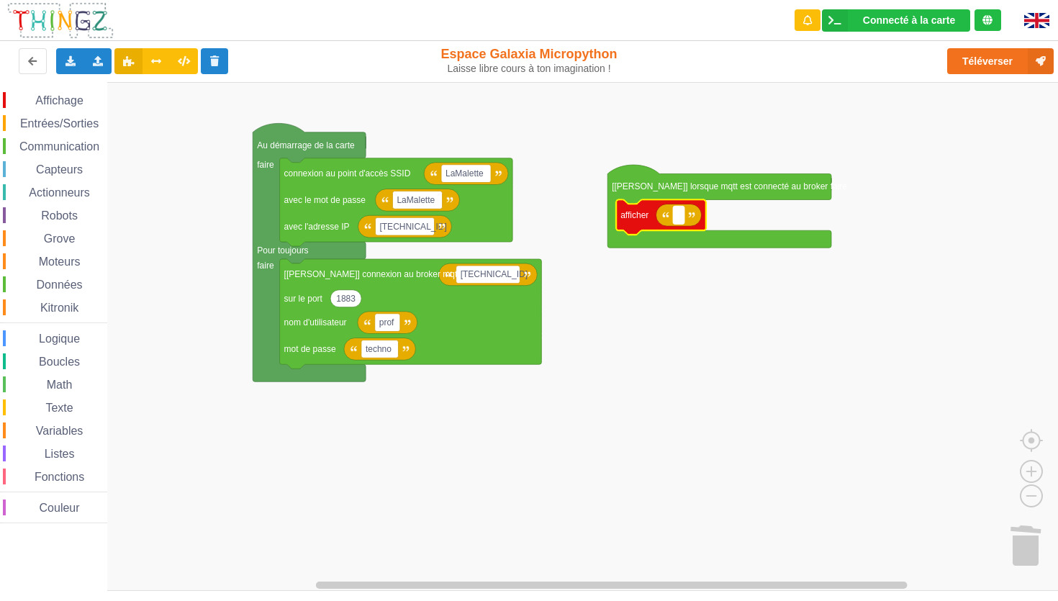
click at [538, 212] on text "Espace de travail de Blocky" at bounding box center [678, 215] width 2 height 10
type input "MQTT OK"
click at [538, 327] on rect "Espace de travail de Blocky" at bounding box center [534, 336] width 1068 height 509
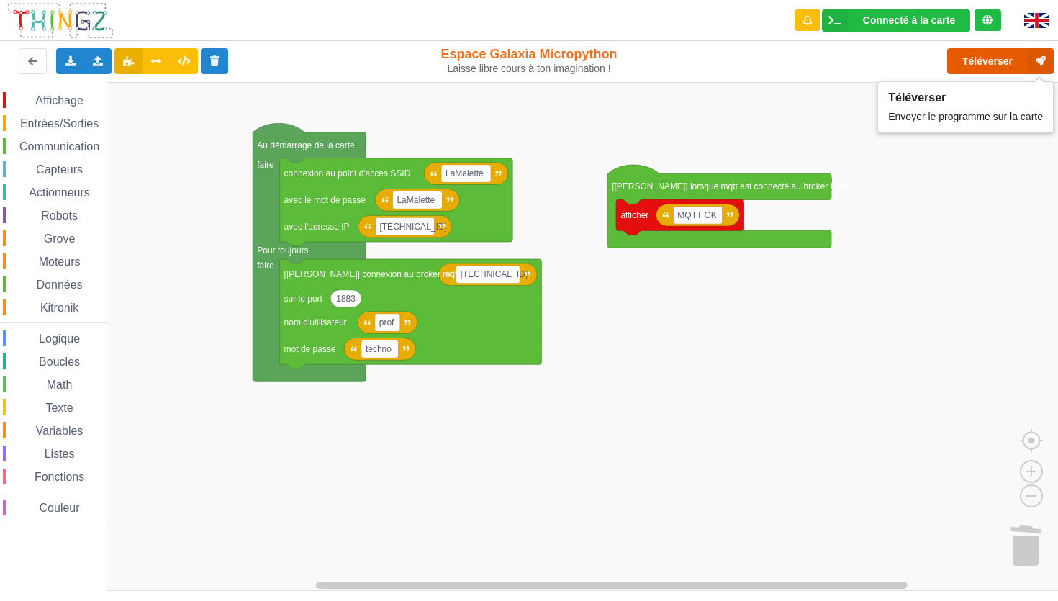
click at [538, 58] on button "Téléverser" at bounding box center [1000, 61] width 107 height 26
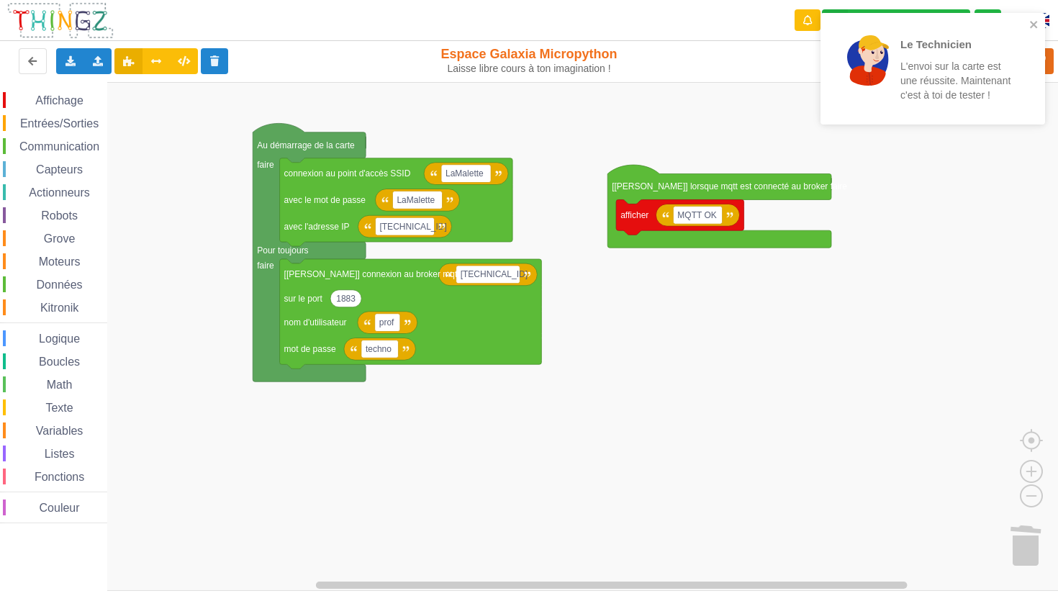
click at [63, 107] on span "Affichage" at bounding box center [59, 100] width 52 height 12
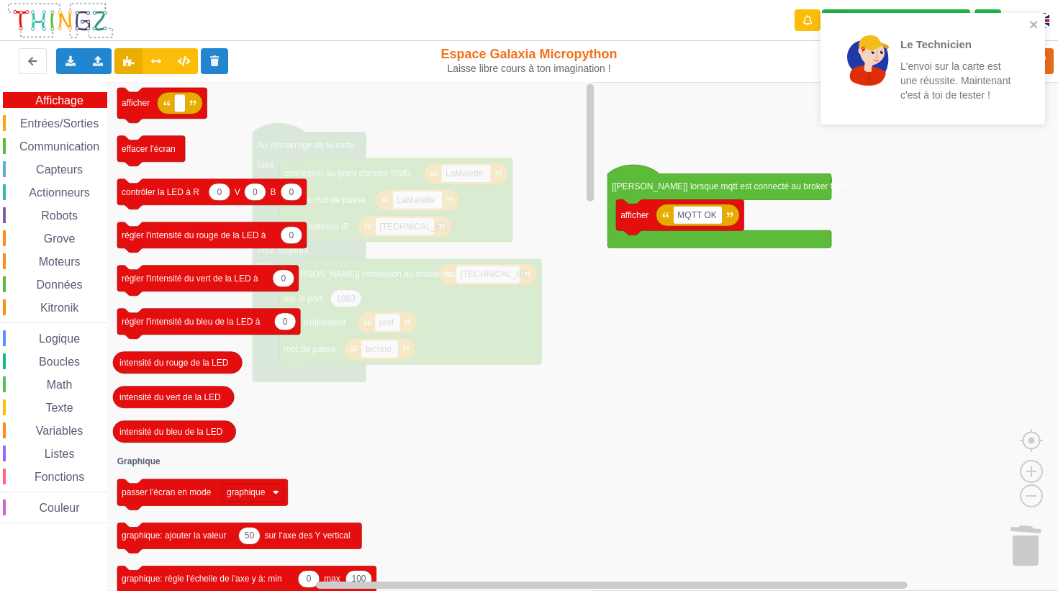
click at [83, 130] on span "Entrées/Sorties" at bounding box center [59, 123] width 83 height 12
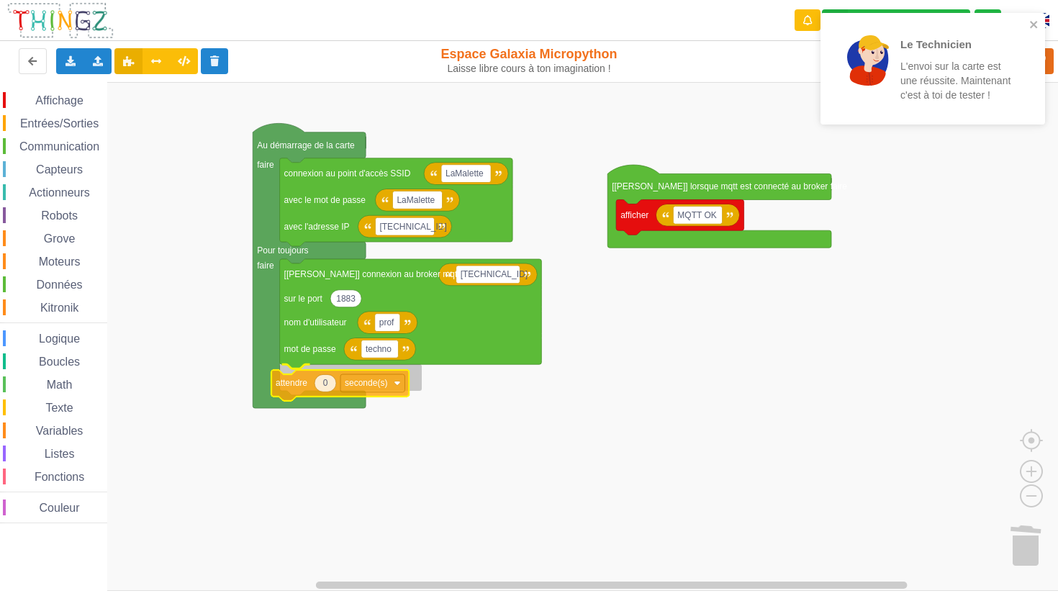
click at [299, 391] on div "Affichage Entrées/Sorties Communication Capteurs Actionneurs Robots Grove Moteu…" at bounding box center [534, 336] width 1068 height 509
click at [332, 381] on text "0" at bounding box center [333, 378] width 5 height 10
type input "1"
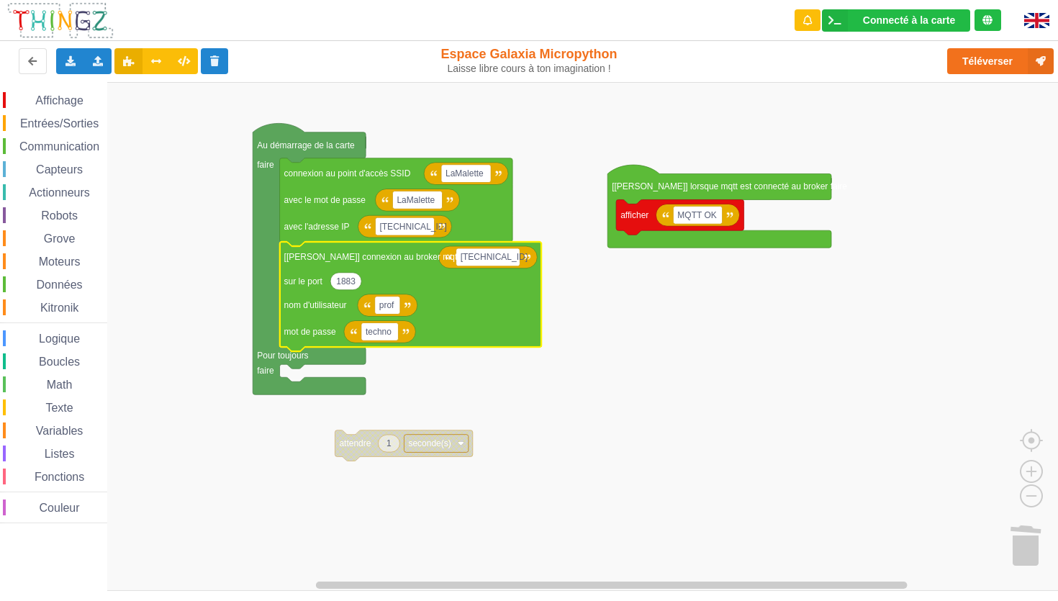
click at [63, 180] on div "Affichage Entrées/Sorties Communication Capteurs Actionneurs Robots Grove Moteu…" at bounding box center [53, 307] width 107 height 431
click at [65, 167] on span "Capteurs" at bounding box center [59, 169] width 51 height 12
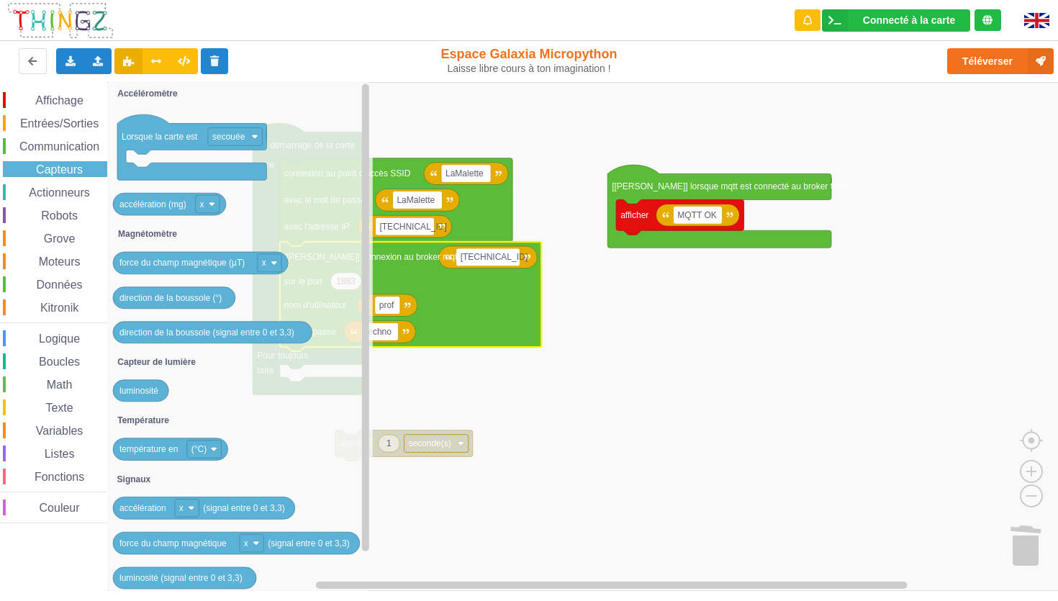
click at [65, 148] on span "Communication" at bounding box center [59, 146] width 84 height 12
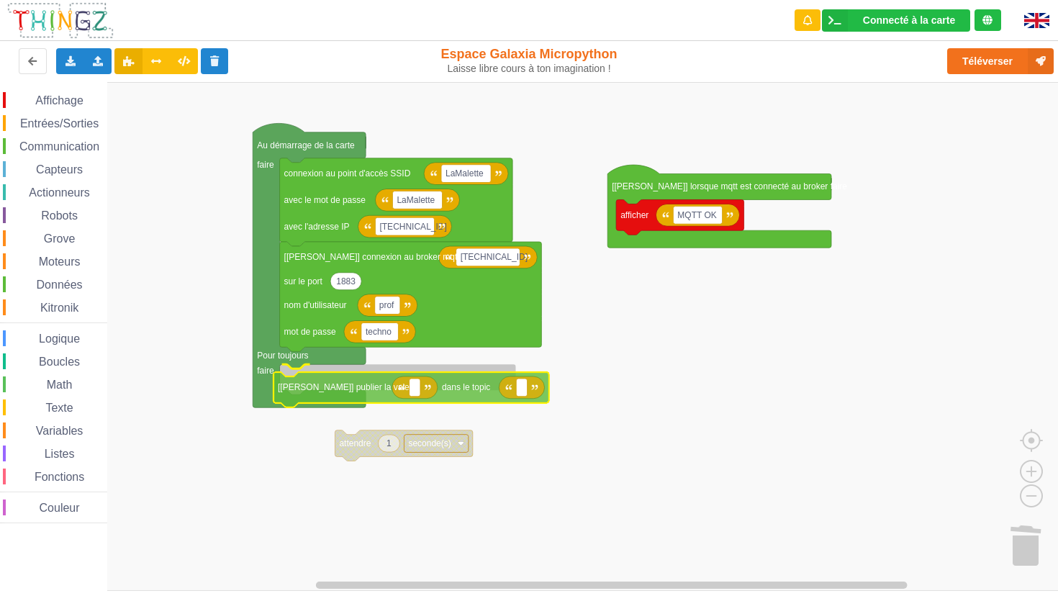
click at [336, 395] on div "Affichage Entrées/Sorties Communication Capteurs Actionneurs Robots Grove Moteu…" at bounding box center [534, 336] width 1068 height 509
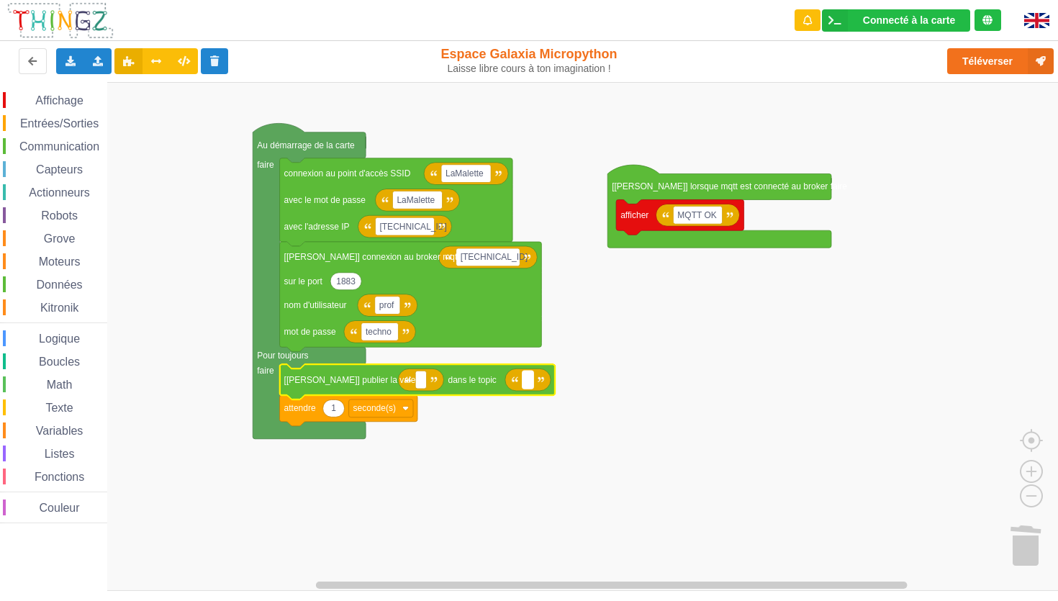
click at [524, 381] on rect "Espace de travail de Blocky" at bounding box center [527, 380] width 11 height 18
type input "lumiere"
click at [538, 449] on rect "Espace de travail de Blocky" at bounding box center [534, 336] width 1068 height 509
click at [67, 175] on span "Capteurs" at bounding box center [59, 169] width 51 height 12
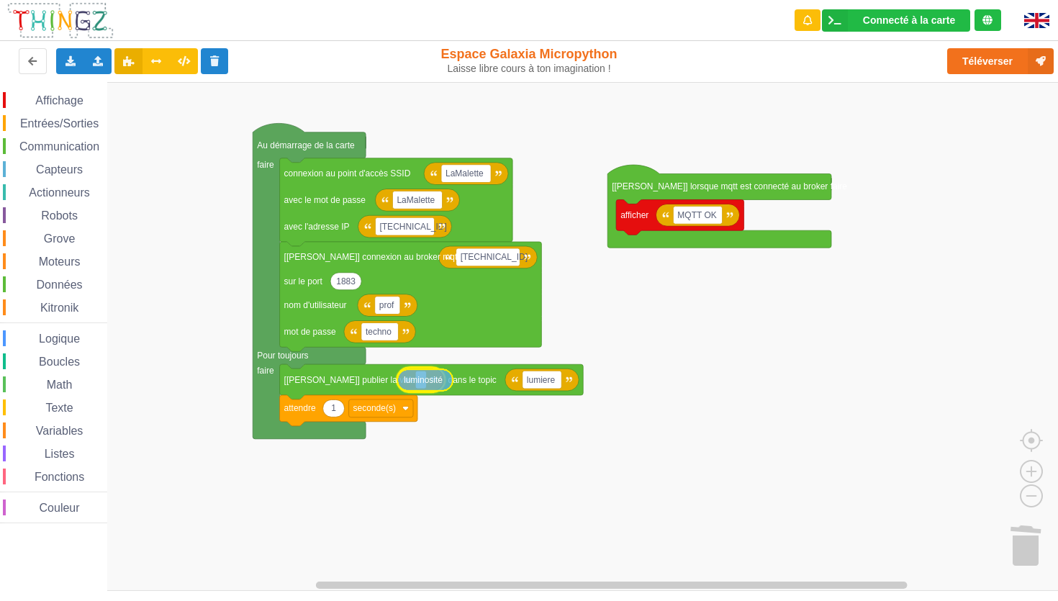
click at [421, 387] on div "Affichage Entrées/Sorties Communication Capteurs Actionneurs Robots Grove Moteu…" at bounding box center [534, 336] width 1068 height 509
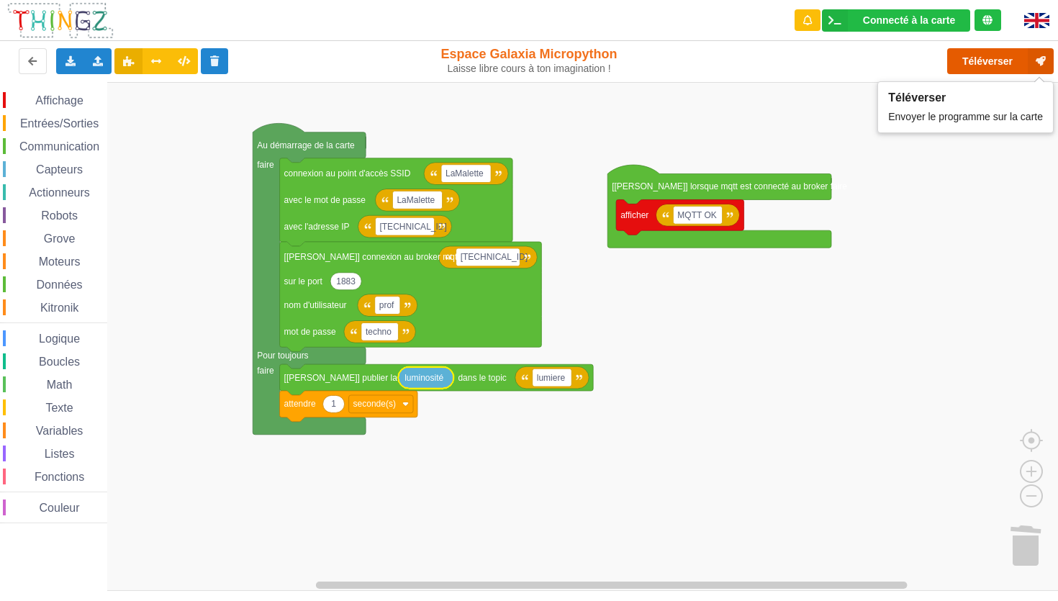
click at [538, 66] on button "Téléverser" at bounding box center [1000, 61] width 107 height 26
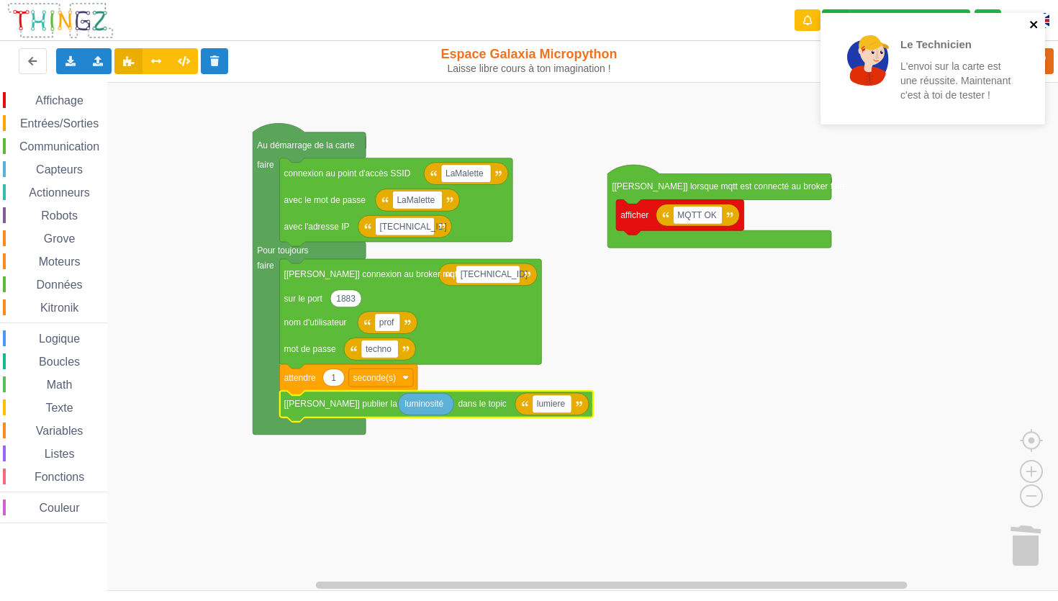
click at [538, 28] on icon "close" at bounding box center [1034, 25] width 10 height 12
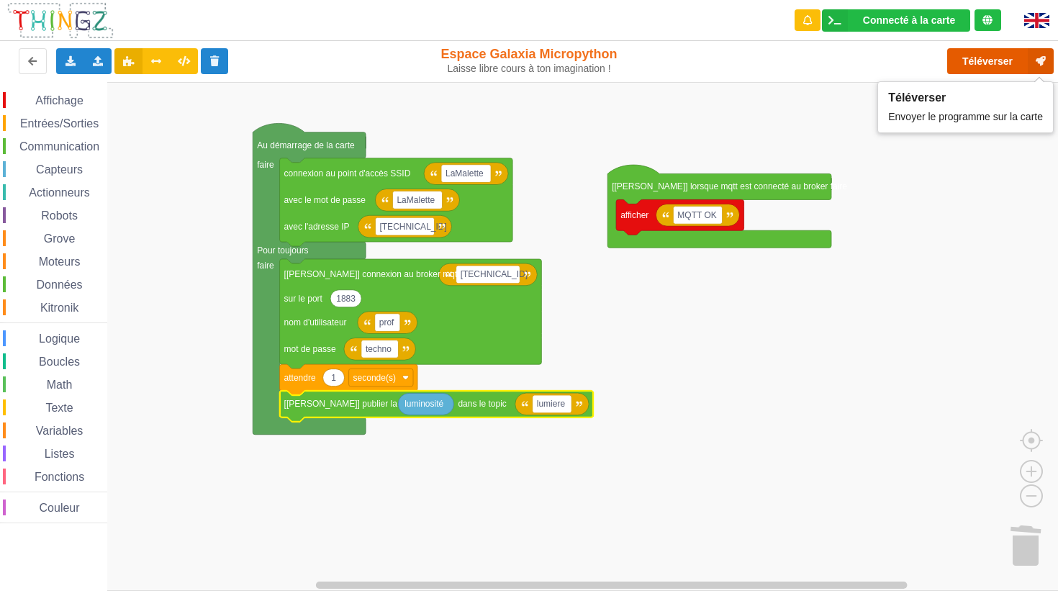
click at [538, 66] on button "Téléverser" at bounding box center [1000, 61] width 107 height 26
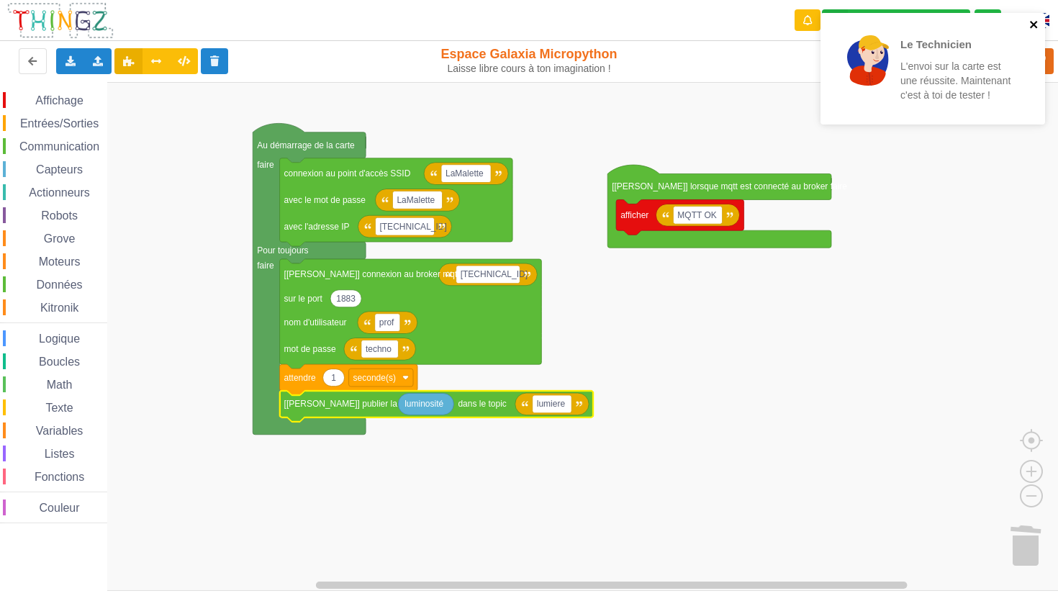
click at [538, 24] on icon "close" at bounding box center [1033, 24] width 7 height 7
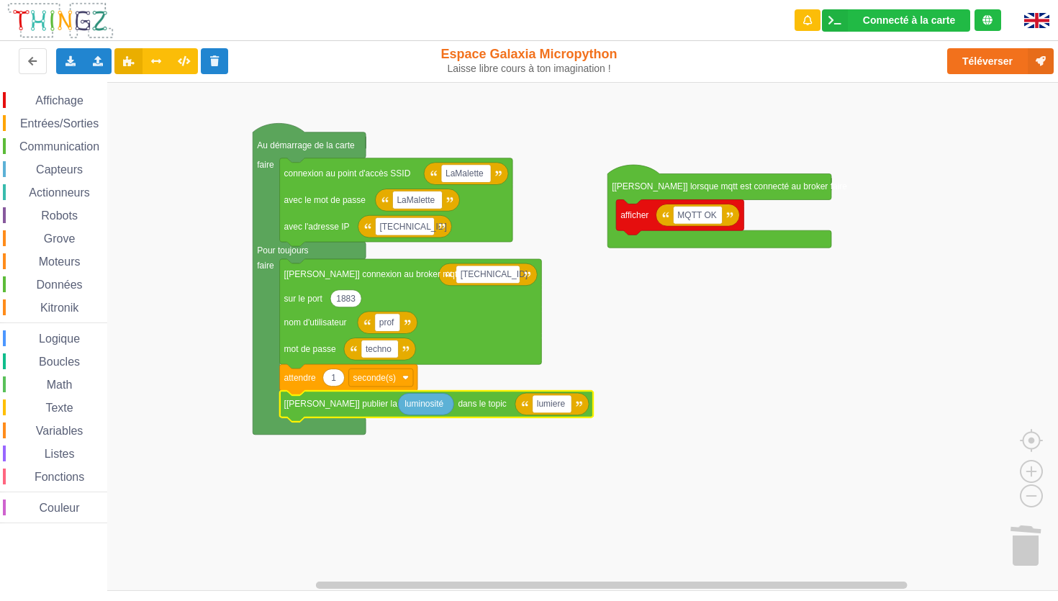
click at [63, 149] on span "Communication" at bounding box center [59, 146] width 84 height 12
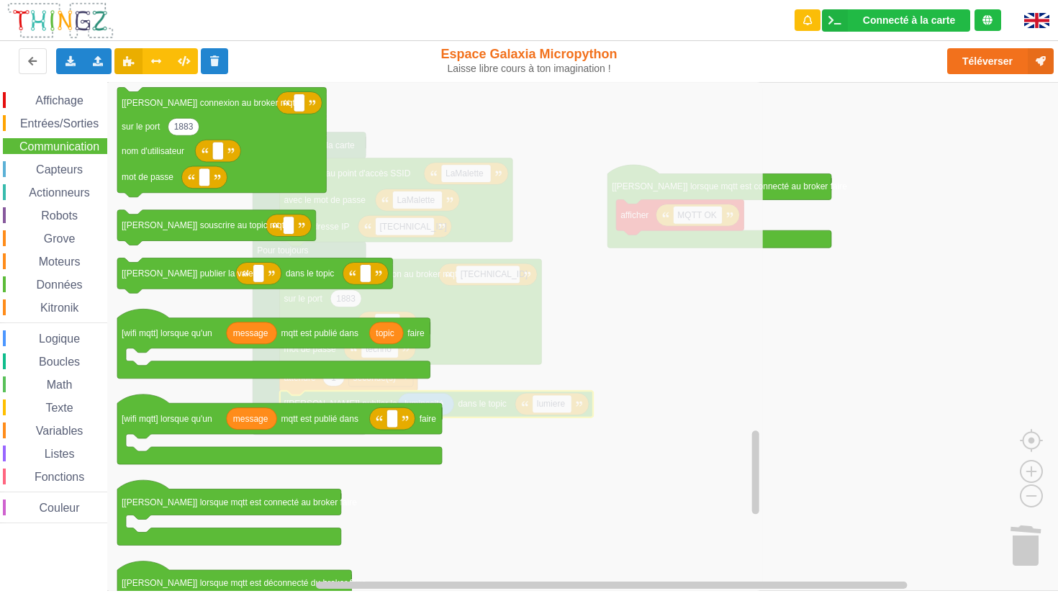
click at [525, 471] on icon "Espace de travail de Blocky" at bounding box center [436, 336] width 654 height 509
click at [47, 150] on span "Communication" at bounding box center [59, 146] width 84 height 12
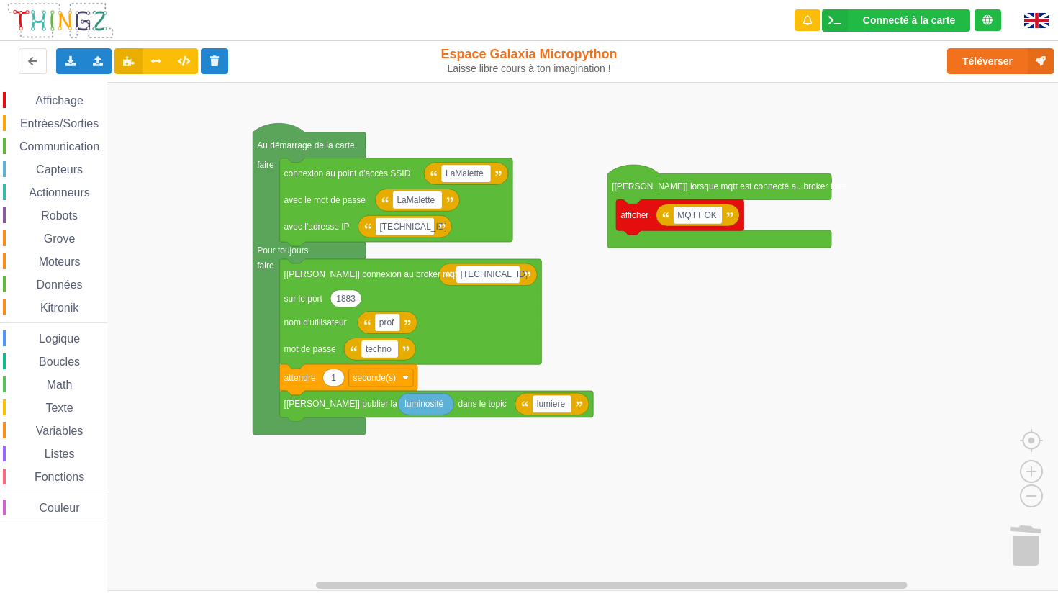
click at [510, 508] on rect "Espace de travail de Blocky" at bounding box center [534, 336] width 1068 height 509
